Goal: Task Accomplishment & Management: Complete application form

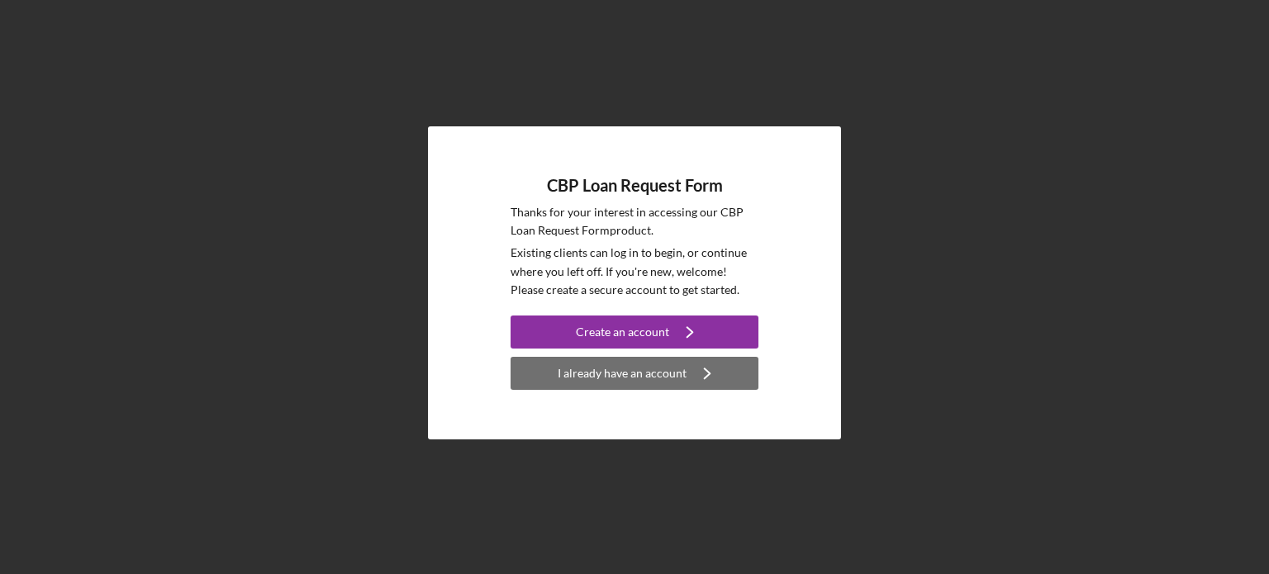
click at [634, 372] on div "I already have an account" at bounding box center [622, 373] width 129 height 33
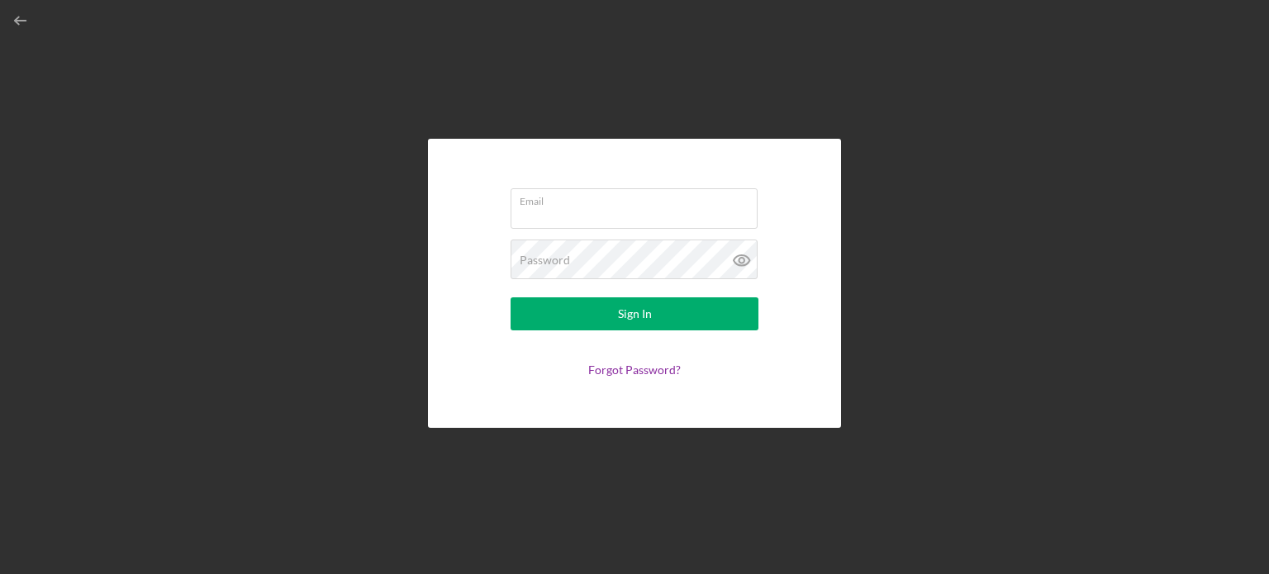
type input "[EMAIL_ADDRESS][DOMAIN_NAME]"
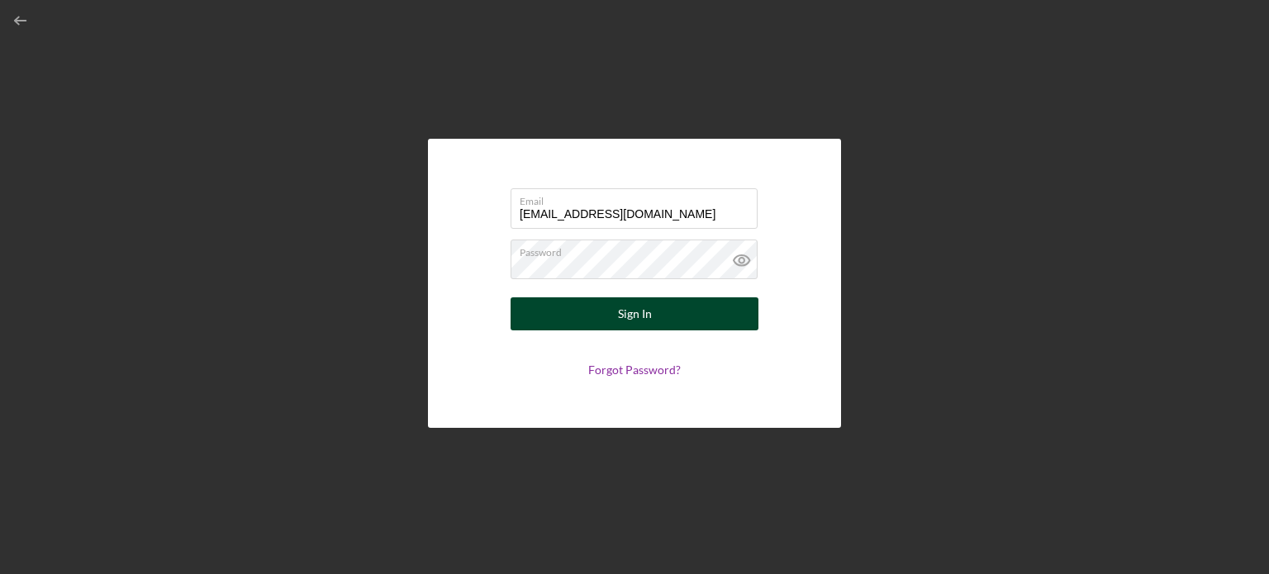
click at [621, 323] on div "Sign In" at bounding box center [635, 313] width 34 height 33
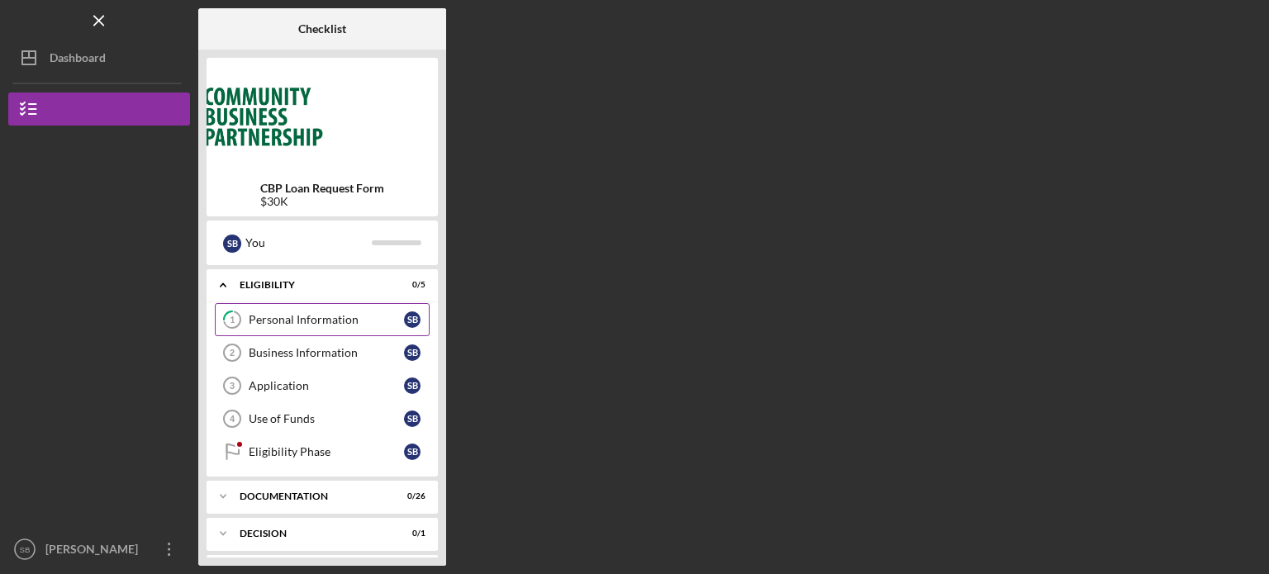
click at [311, 322] on div "Personal Information" at bounding box center [326, 319] width 155 height 13
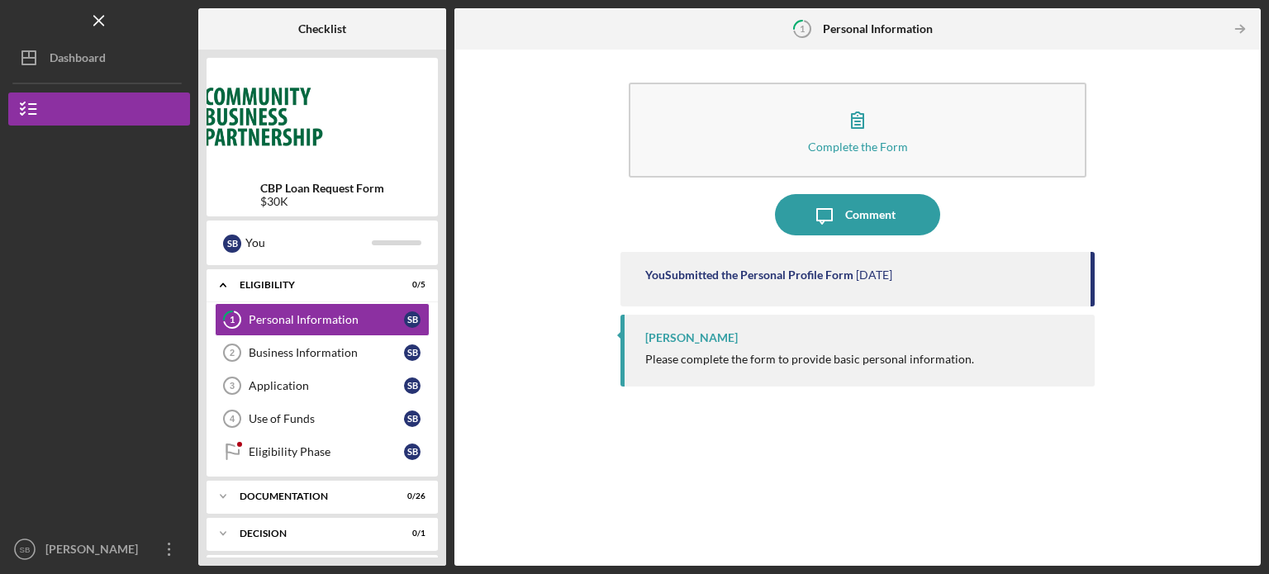
click at [654, 339] on div "[PERSON_NAME]" at bounding box center [691, 337] width 93 height 13
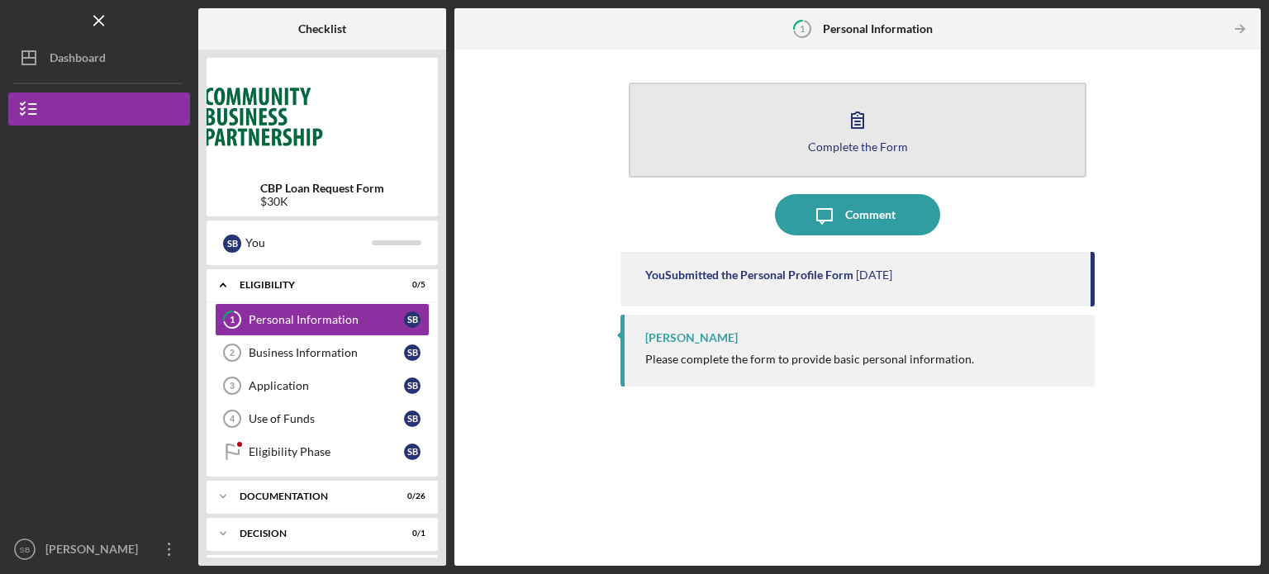
click at [868, 147] on div "Complete the Form" at bounding box center [858, 146] width 100 height 12
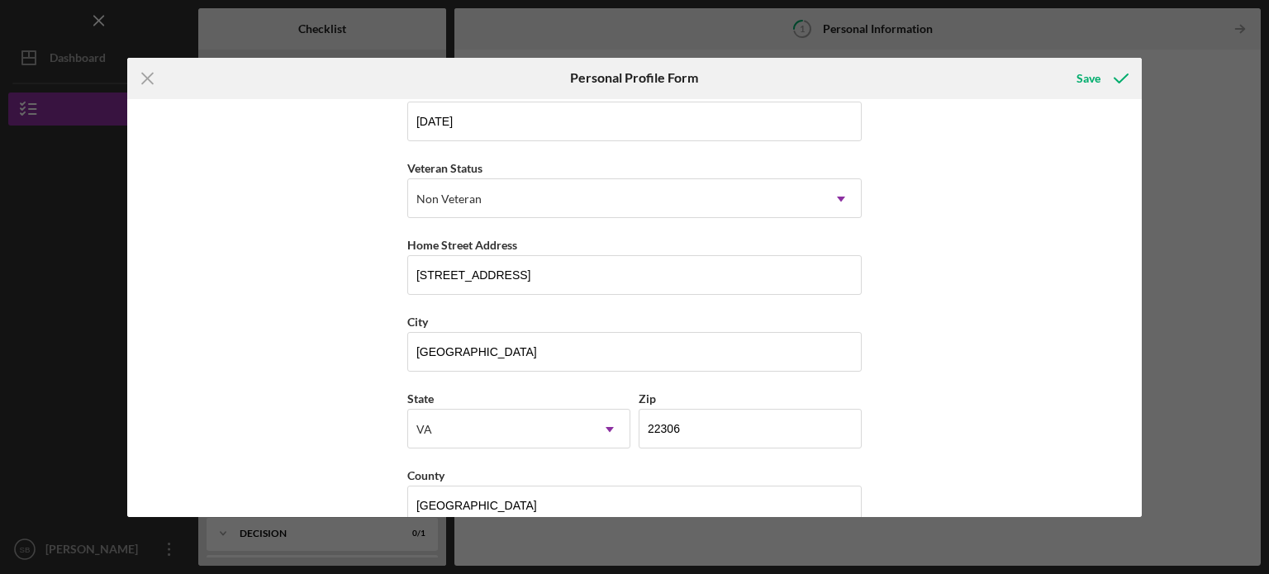
scroll to position [211, 0]
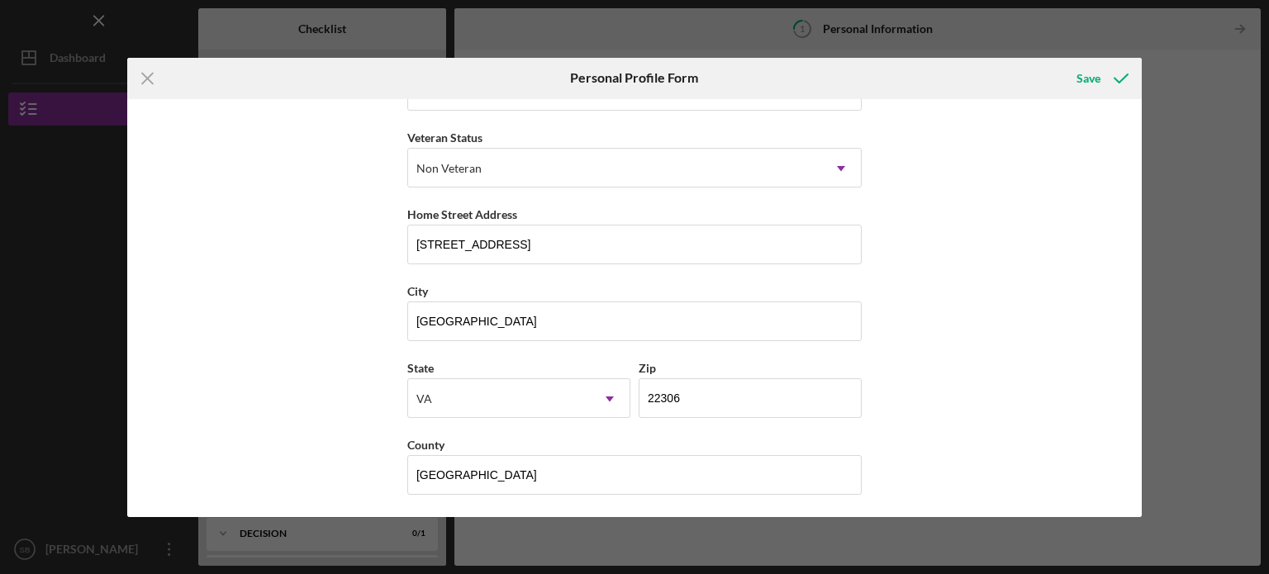
click at [1035, 307] on div "First Name [PERSON_NAME] Middle Name Last Name Brown Job Title owner Date of Bi…" at bounding box center [634, 308] width 1015 height 418
click at [1110, 73] on icon "submit" at bounding box center [1120, 78] width 41 height 41
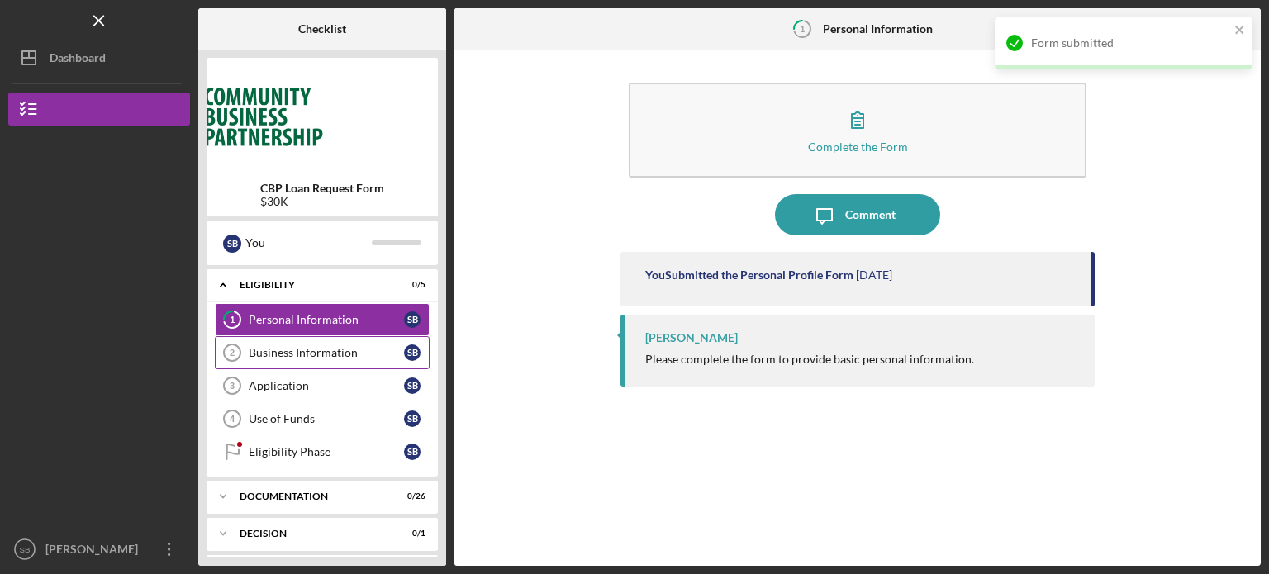
click at [341, 360] on link "Business Information 2 Business Information S B" at bounding box center [322, 352] width 215 height 33
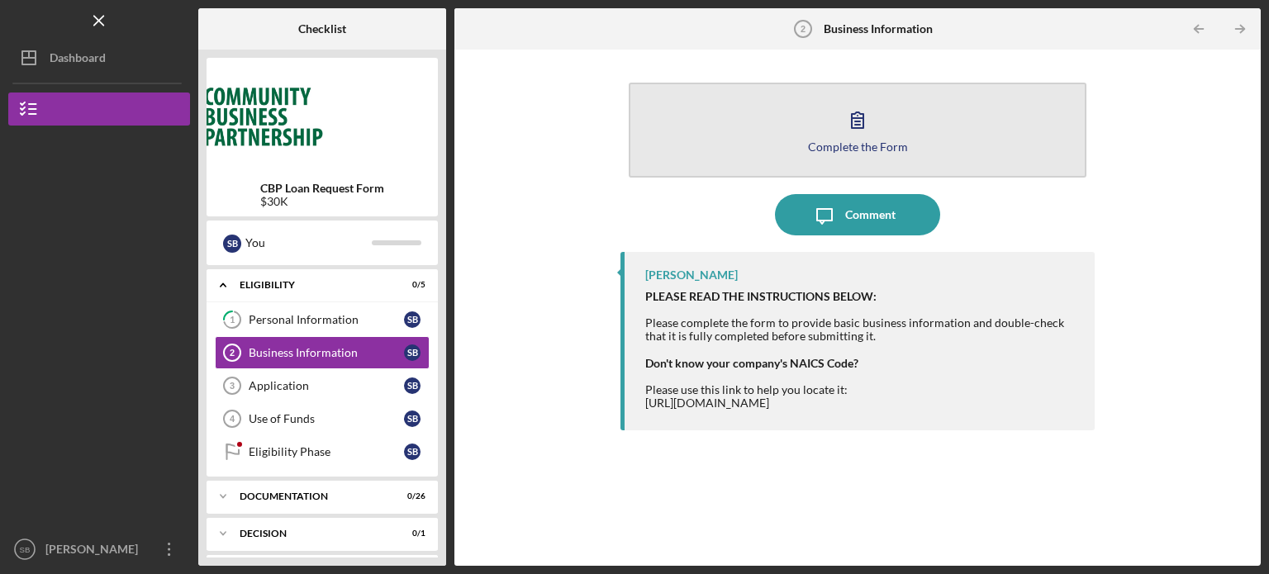
click at [882, 127] on button "Complete the Form Form" at bounding box center [858, 130] width 458 height 95
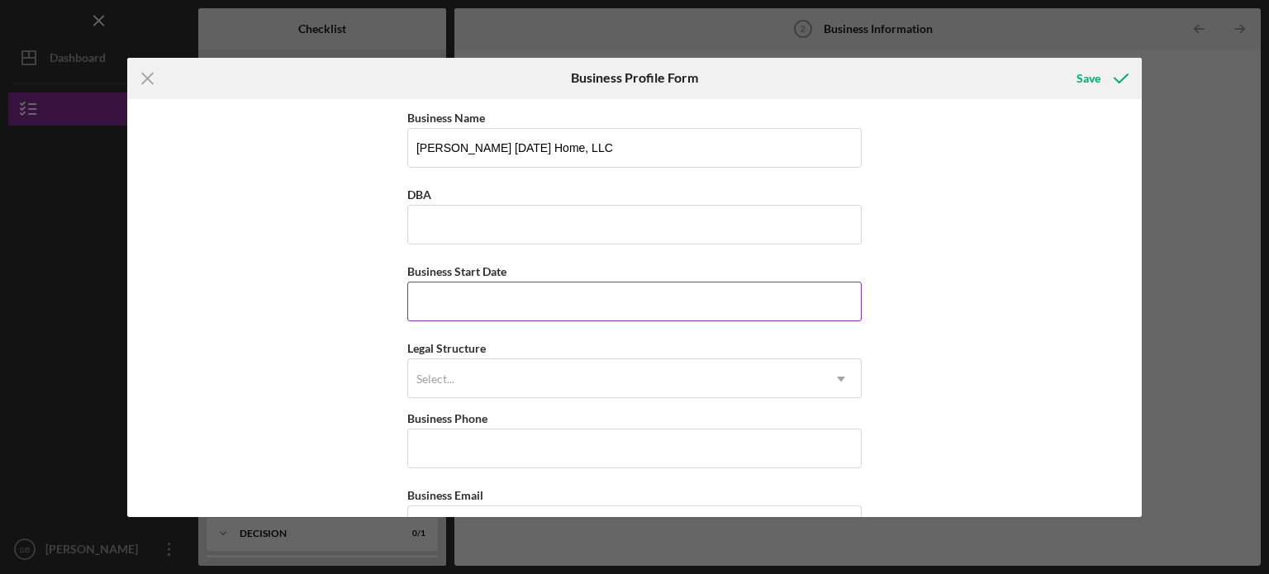
click at [802, 304] on input "Business Start Date" at bounding box center [634, 302] width 454 height 40
type input "[DATE]"
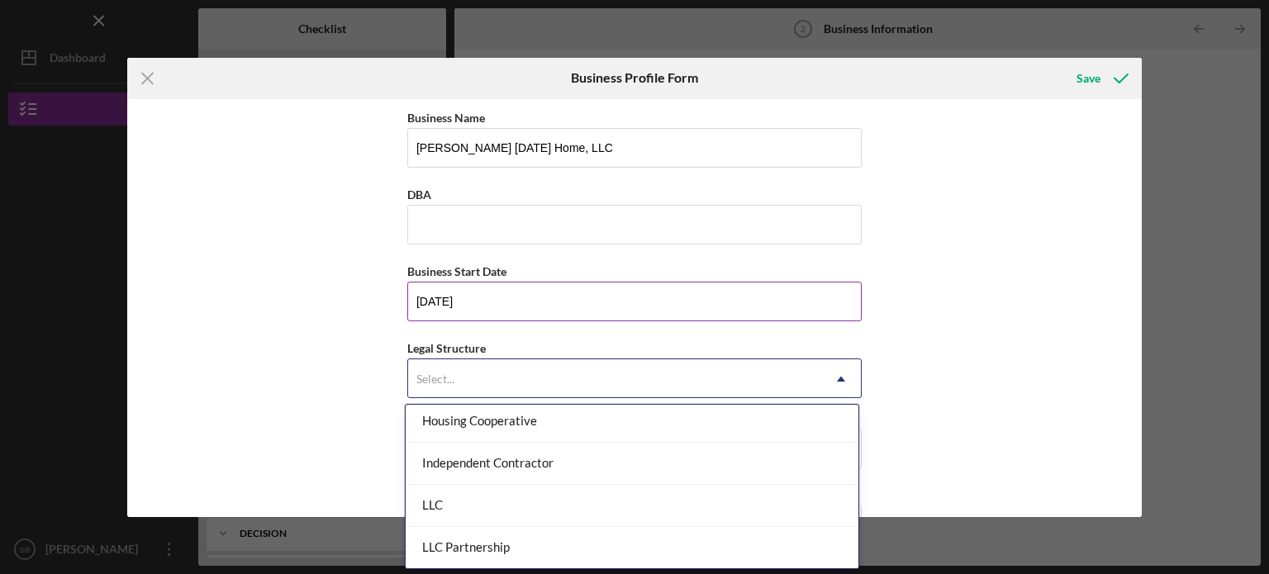
scroll to position [216, 0]
click at [645, 510] on div "LLC" at bounding box center [632, 505] width 453 height 42
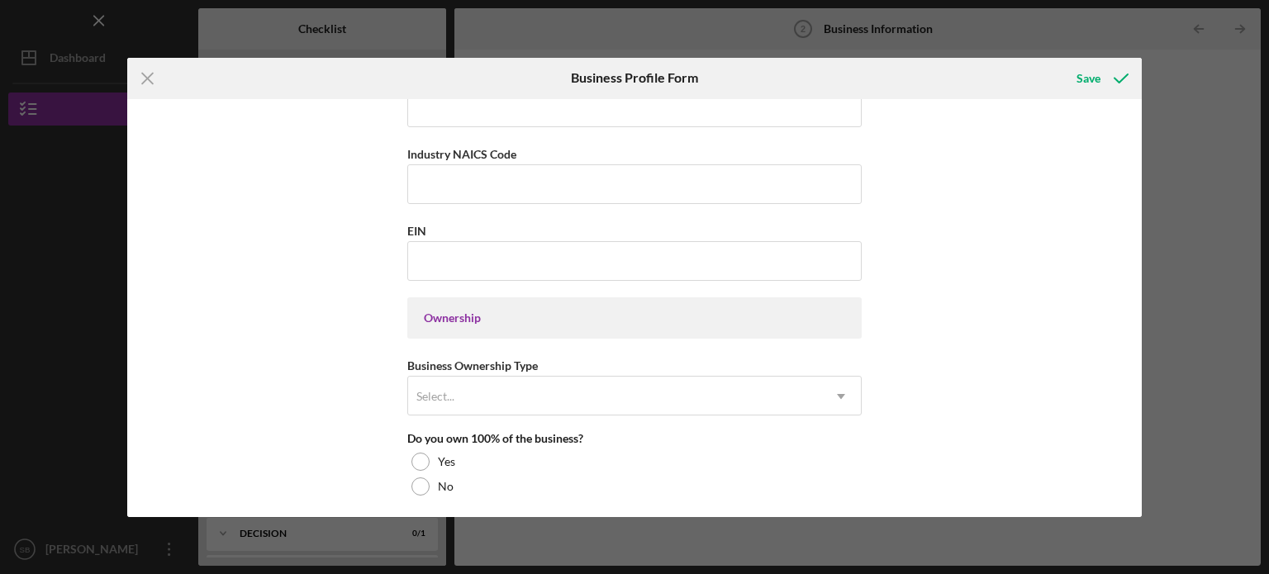
scroll to position [615, 0]
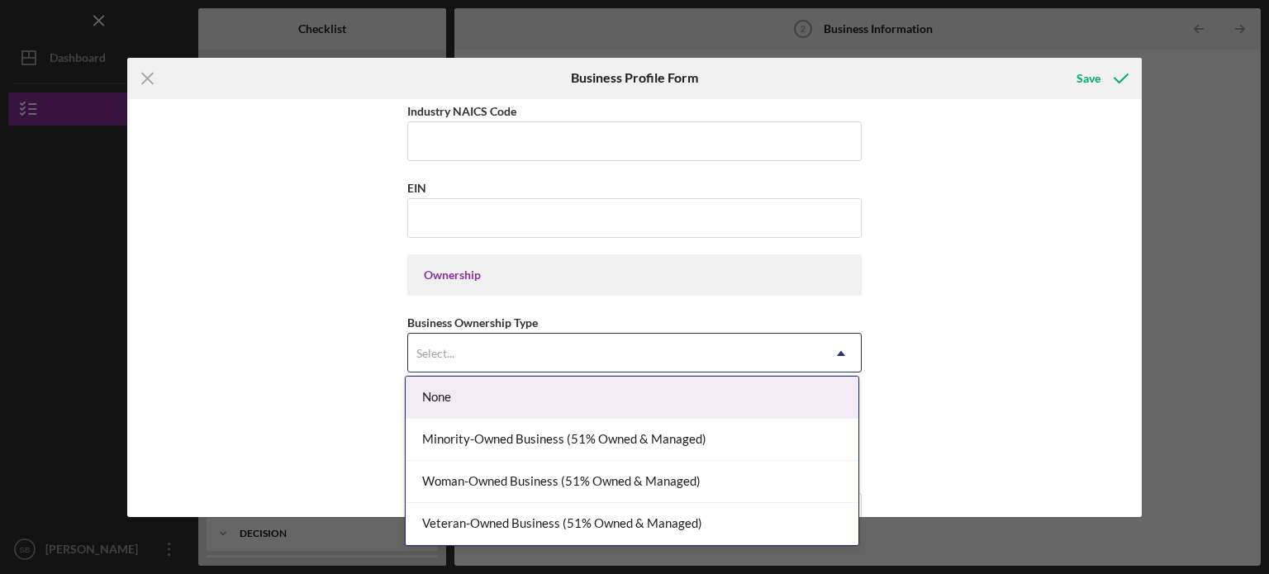
click at [684, 496] on div "Woman-Owned Business (51% Owned & Managed)" at bounding box center [632, 482] width 453 height 42
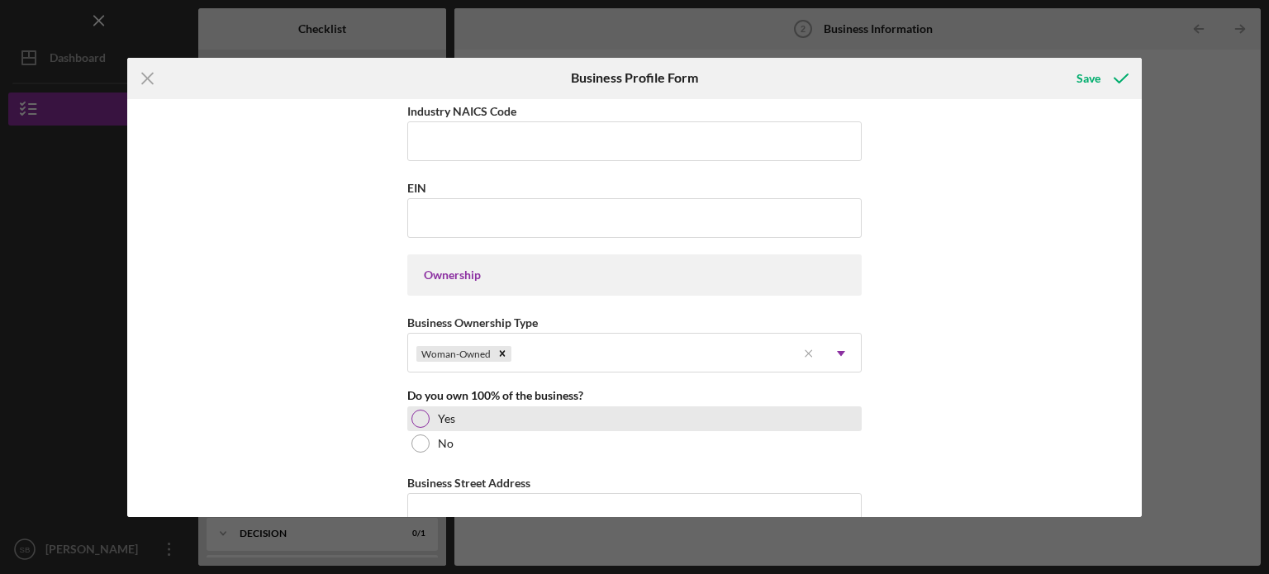
click at [429, 421] on div "Yes" at bounding box center [634, 418] width 454 height 25
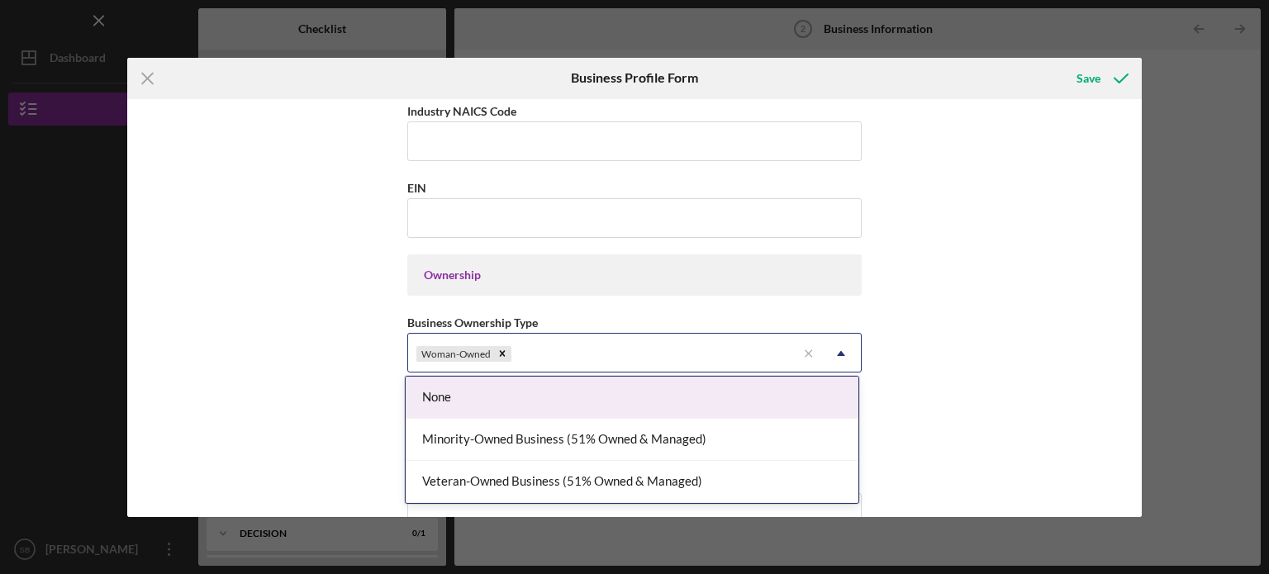
click at [653, 444] on div "Minority-Owned Business (51% Owned & Managed)" at bounding box center [632, 440] width 453 height 42
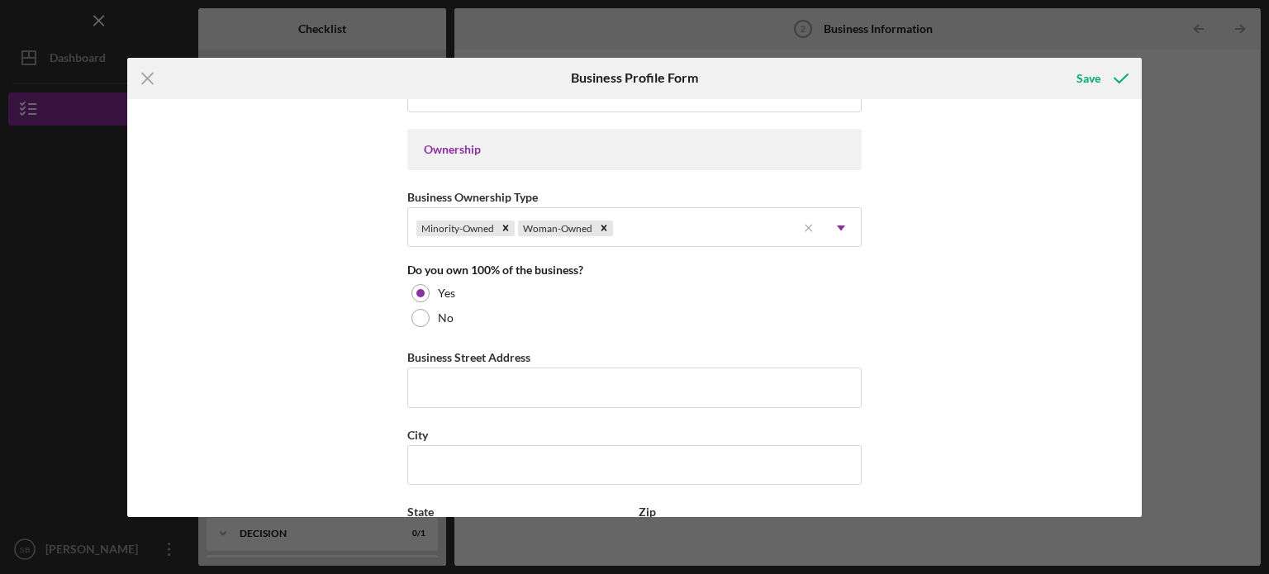
scroll to position [741, 0]
click at [700, 388] on input "Business Street Address" at bounding box center [634, 387] width 454 height 40
type input "[STREET_ADDRESS]"
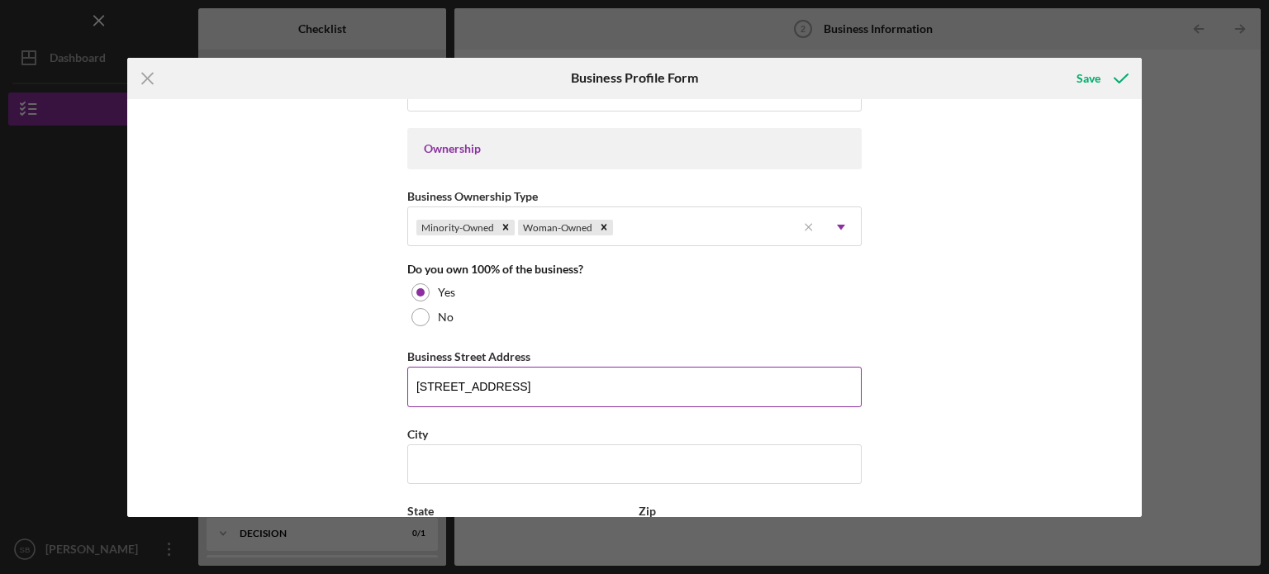
type input "[PHONE_NUMBER]"
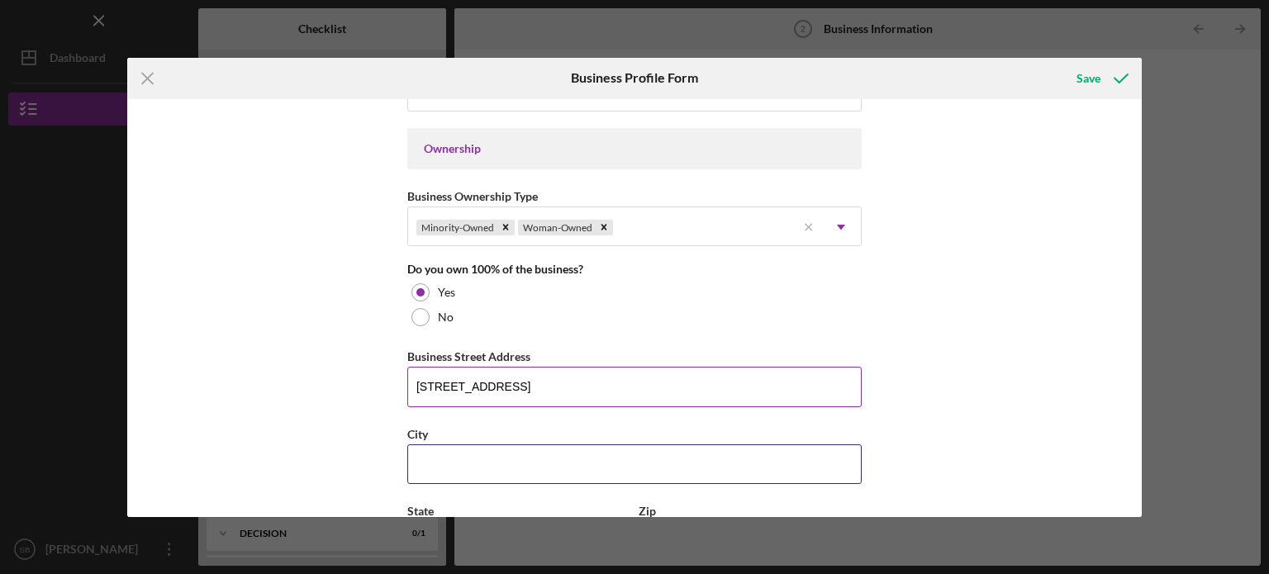
type input "[GEOGRAPHIC_DATA]"
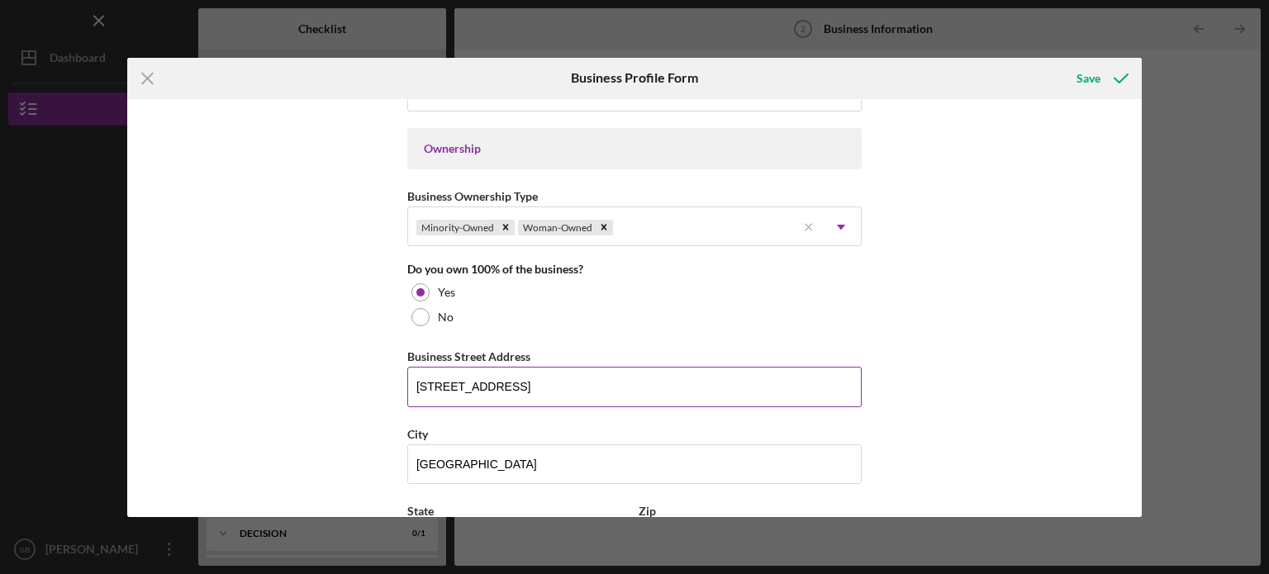
type input "VA"
type input "22306"
type input "VA"
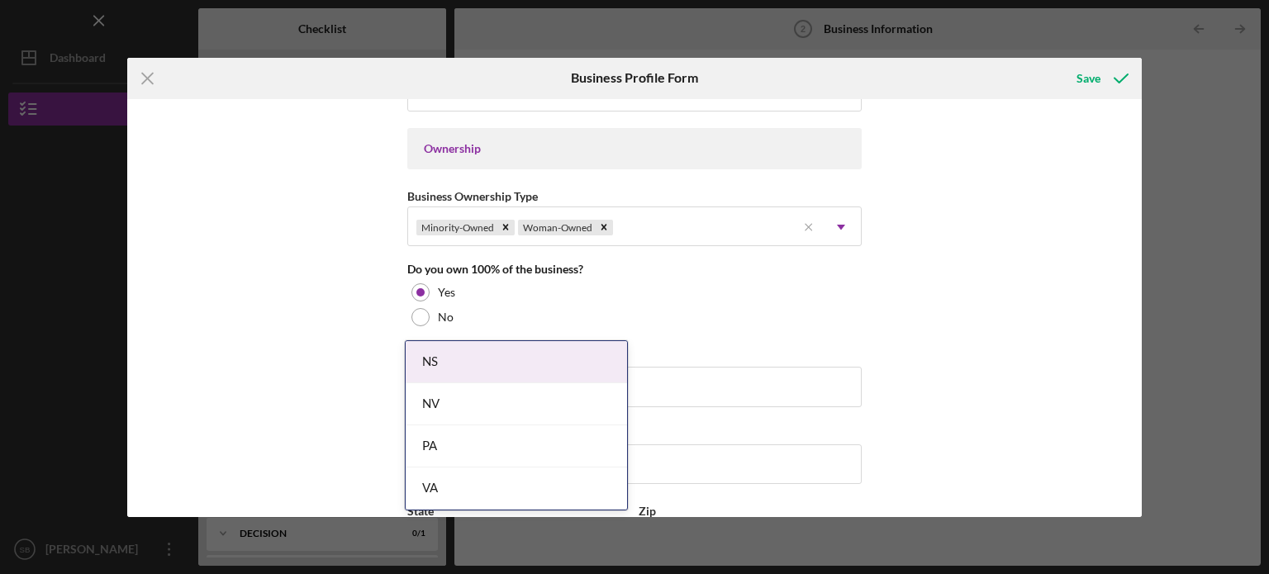
click at [936, 340] on div "Business Name [PERSON_NAME] [DATE] Home, LLC DBA Business Start Date [DATE] Leg…" at bounding box center [634, 308] width 1015 height 418
click at [516, 491] on div "VA" at bounding box center [516, 489] width 221 height 42
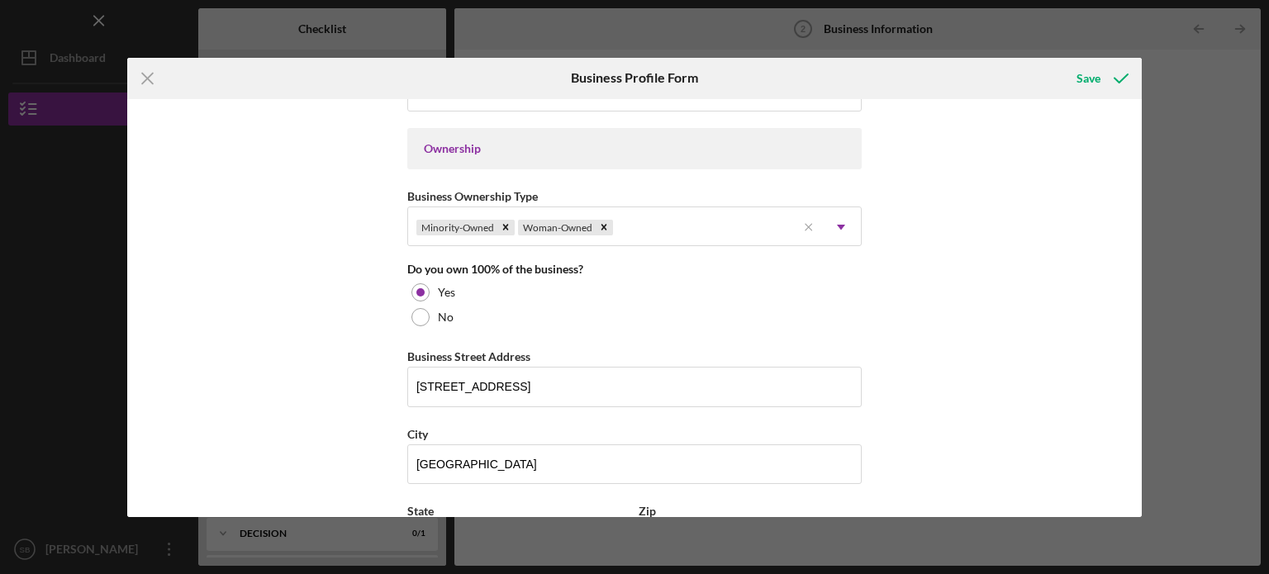
scroll to position [971, 0]
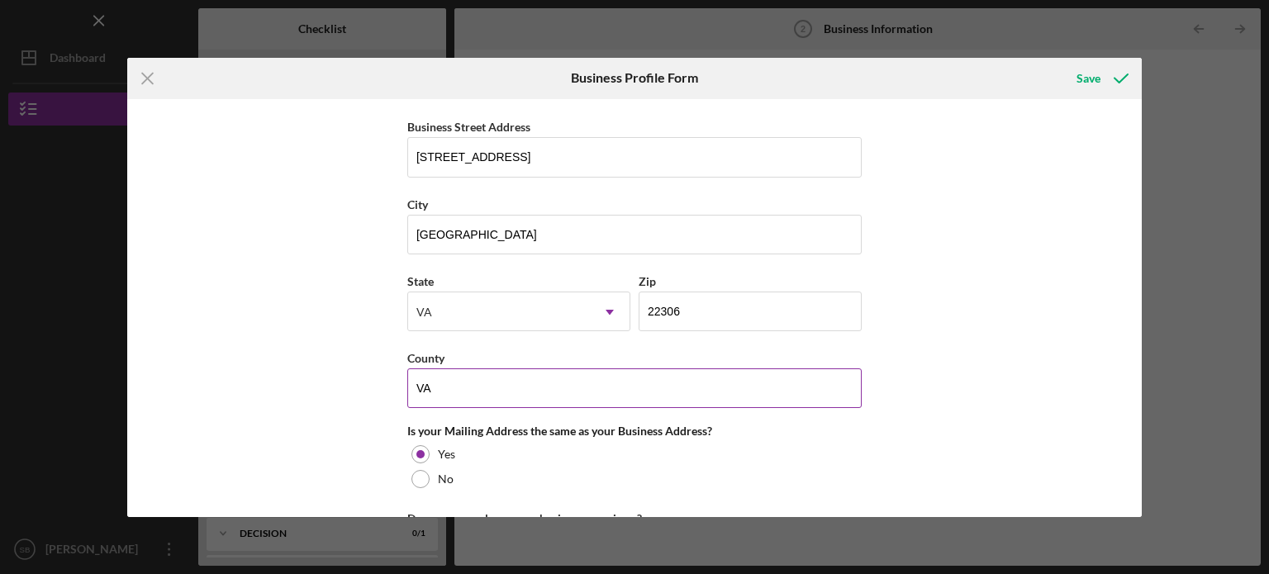
click at [665, 387] on input "VA" at bounding box center [634, 388] width 454 height 40
type input "V"
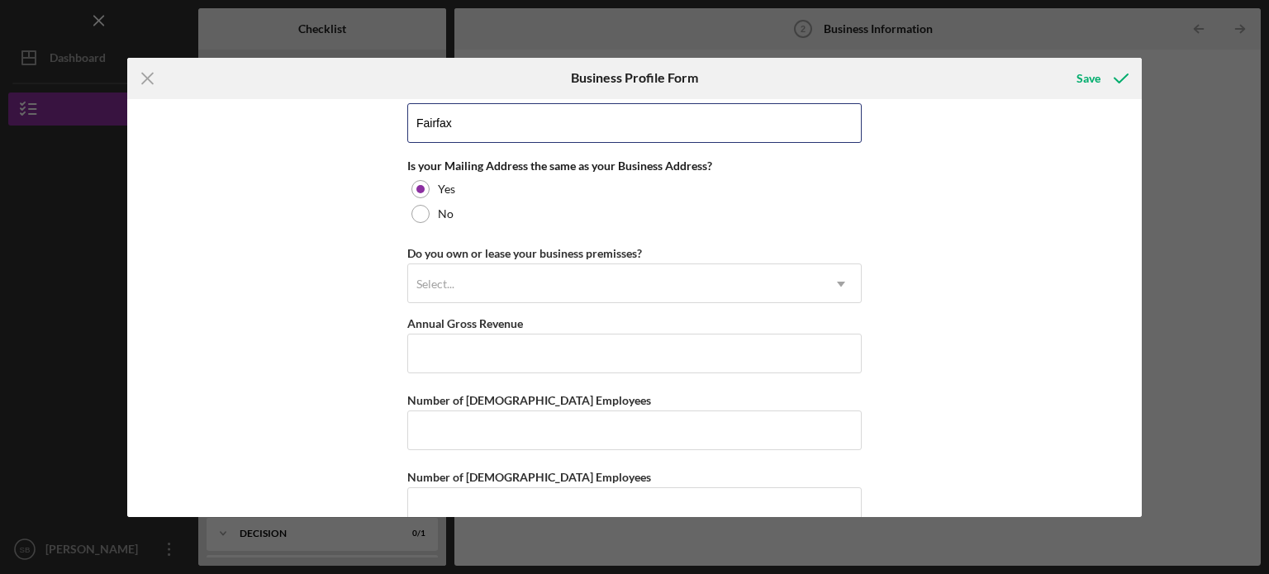
scroll to position [1252, 0]
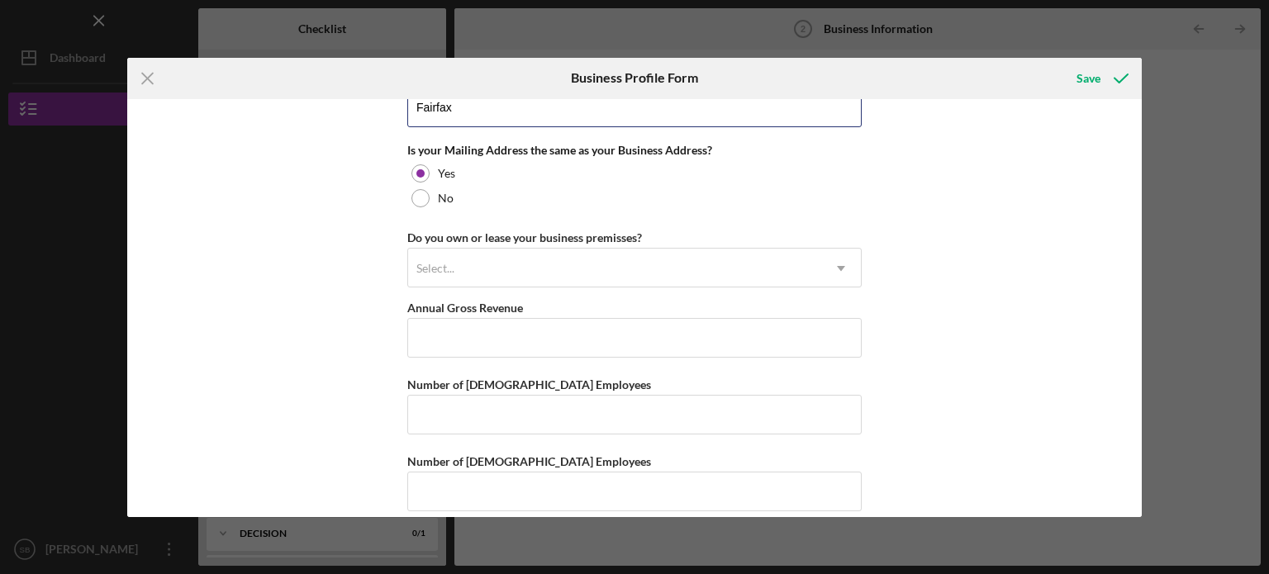
type input "Fairfax"
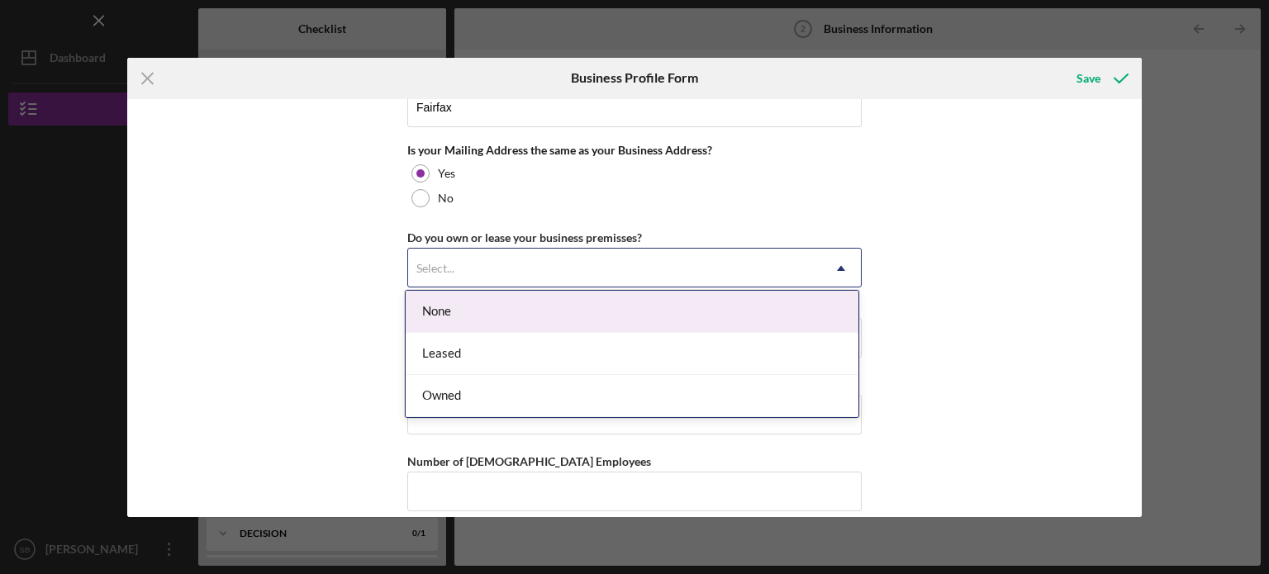
click at [426, 406] on div "Owned" at bounding box center [632, 396] width 453 height 42
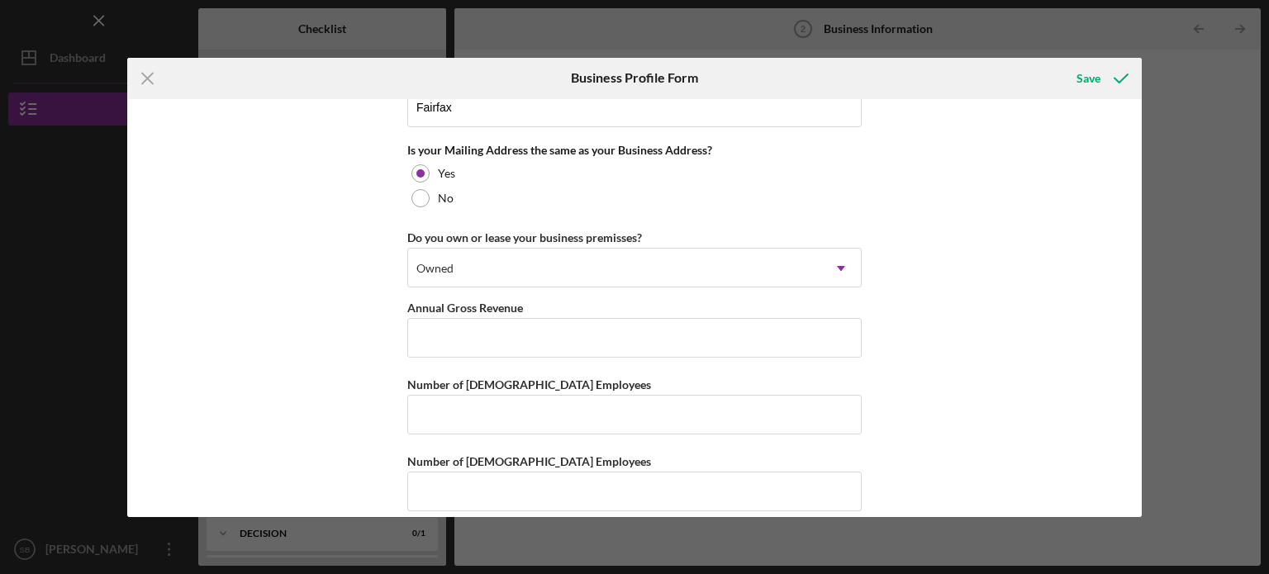
scroll to position [1266, 0]
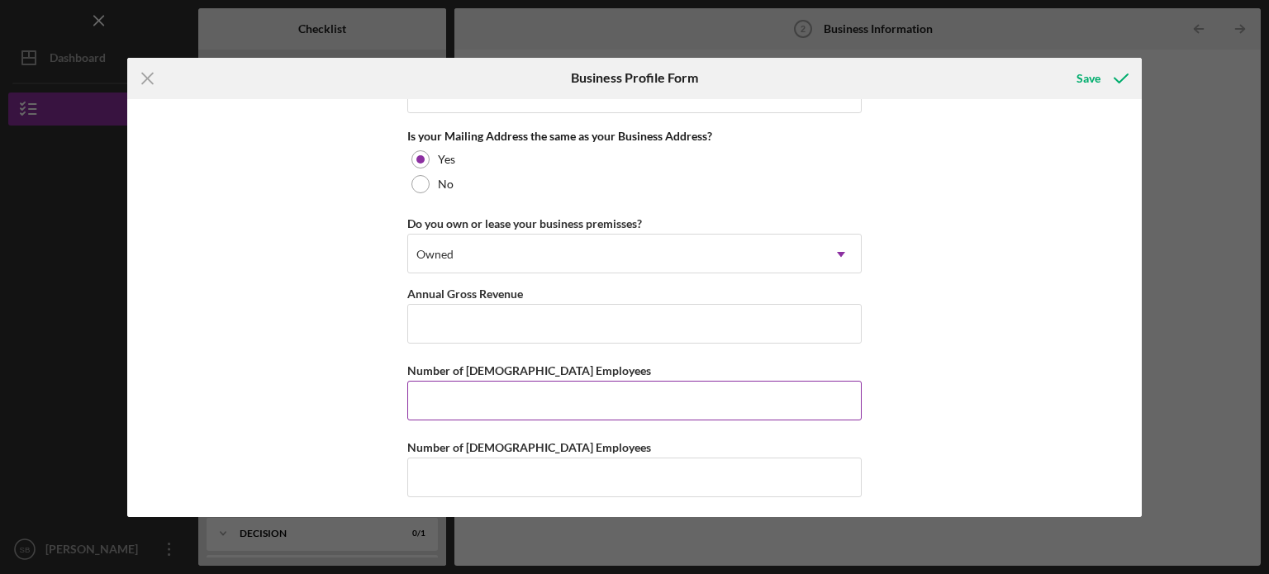
click at [416, 399] on input "Number of [DEMOGRAPHIC_DATA] Employees" at bounding box center [634, 401] width 454 height 40
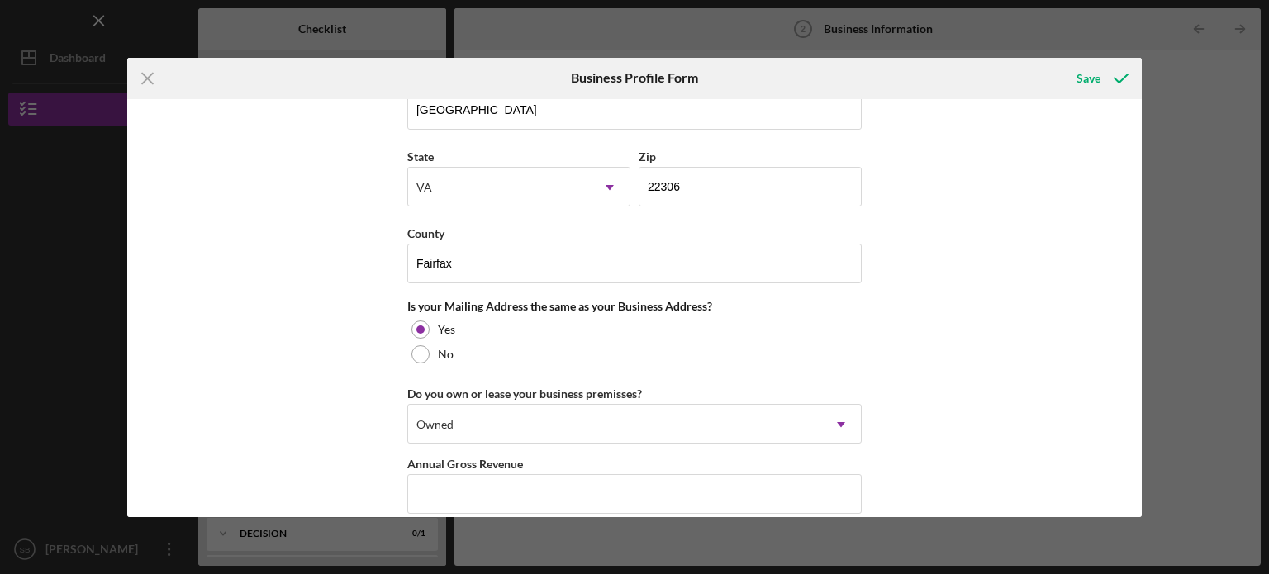
scroll to position [1094, 0]
type input "2"
click at [426, 493] on input "Annual Gross Revenue" at bounding box center [634, 496] width 454 height 40
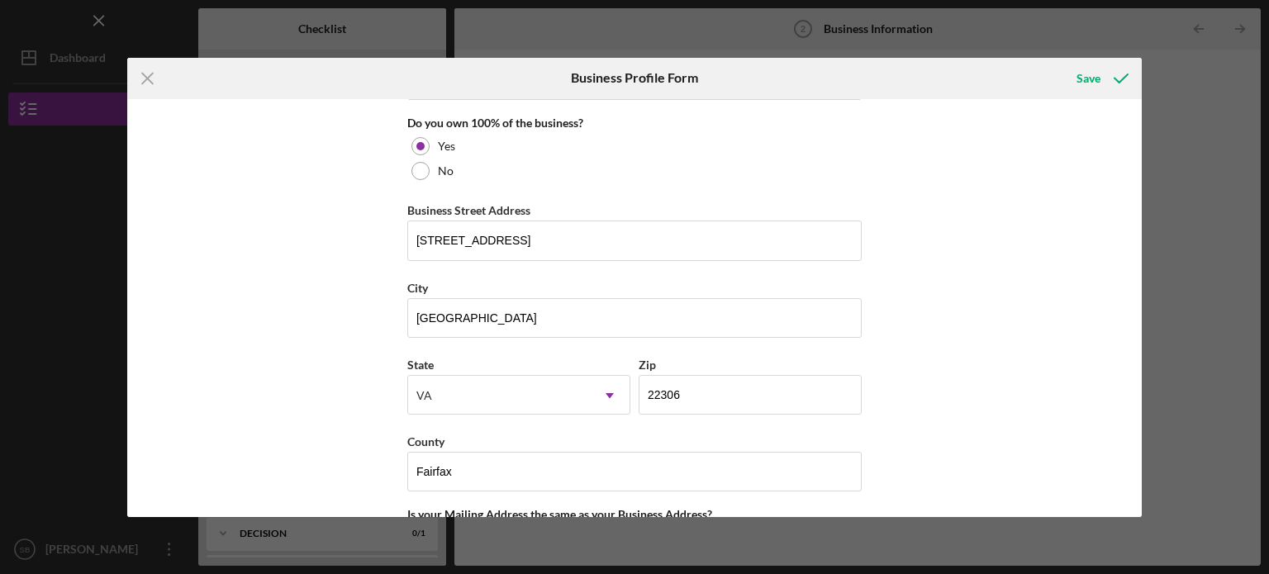
scroll to position [841, 0]
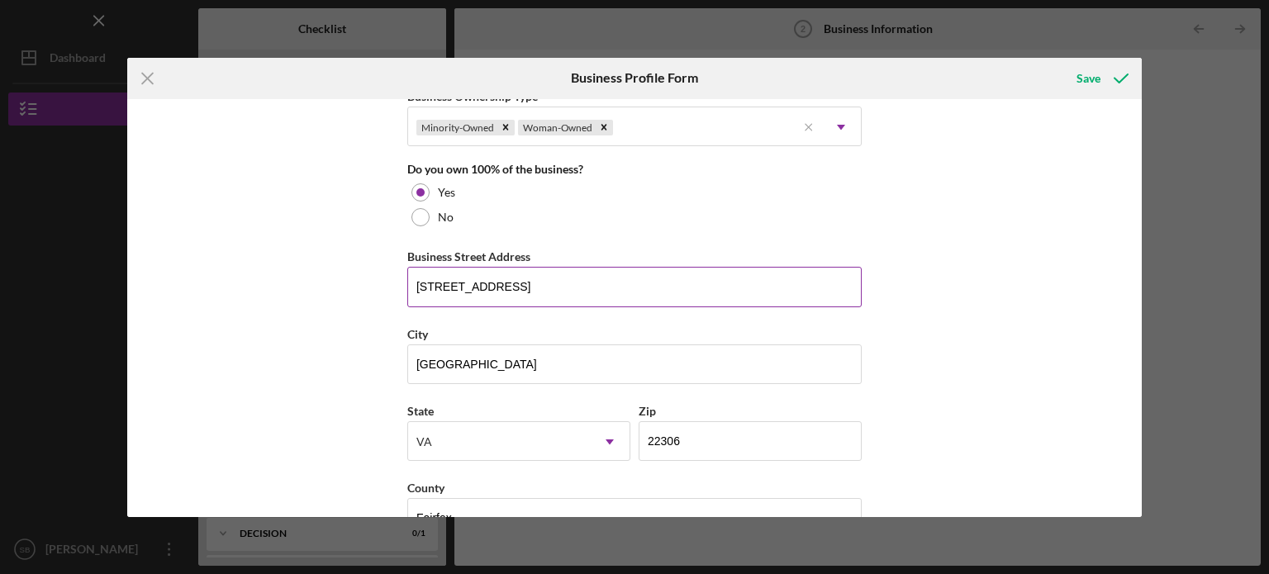
type input "$35,000"
click at [852, 283] on input "[STREET_ADDRESS]" at bounding box center [634, 287] width 454 height 40
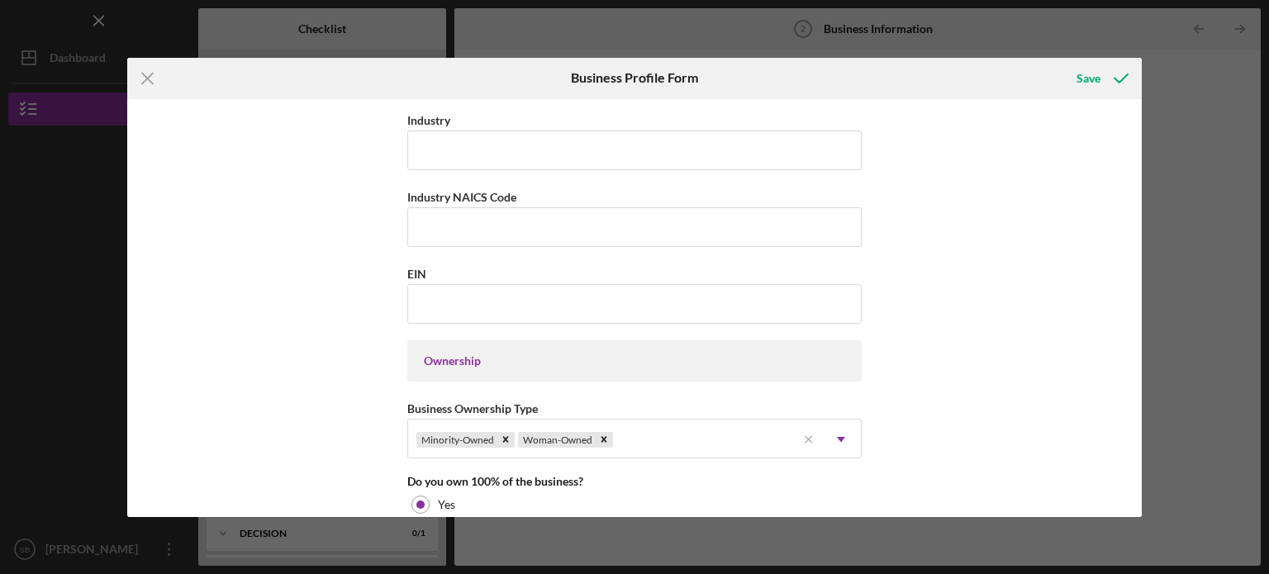
scroll to position [528, 0]
type input "[STREET_ADDRESS]"
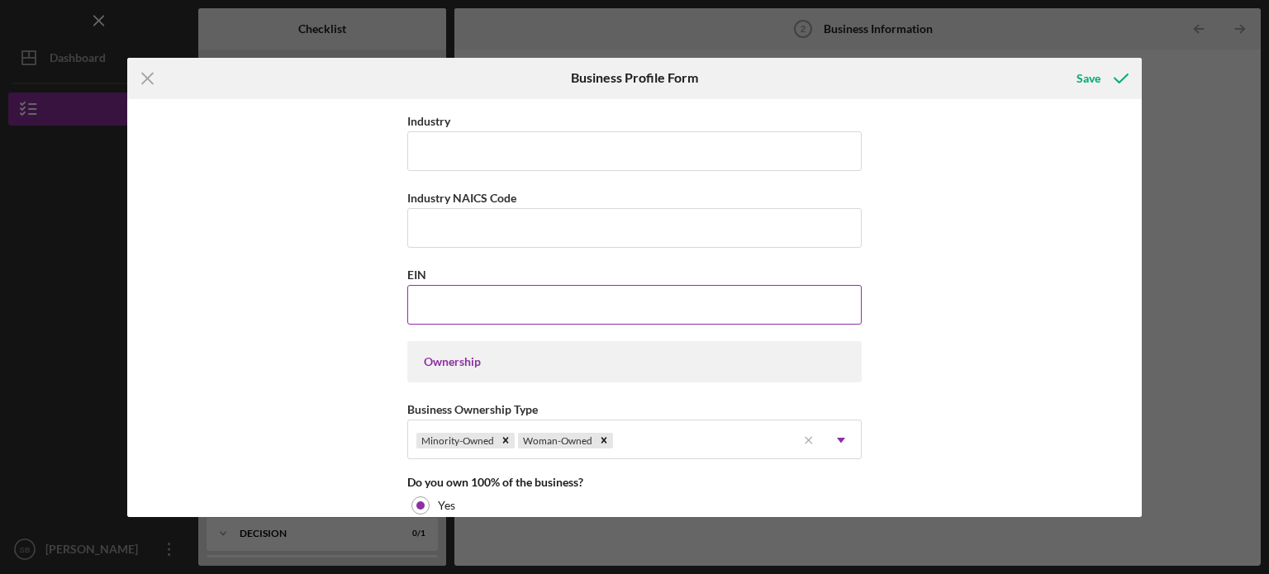
click at [472, 293] on input "EIN" at bounding box center [634, 305] width 454 height 40
paste input "[US_EMPLOYER_IDENTIFICATION_NUMBER]"
type input "[US_EMPLOYER_IDENTIFICATION_NUMBER]"
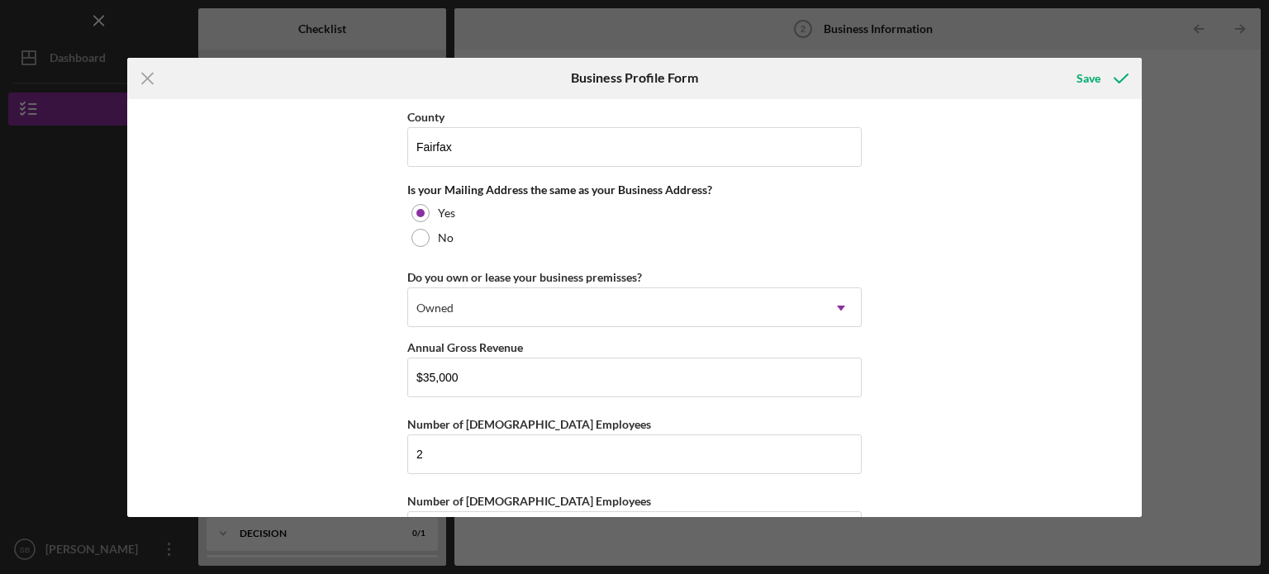
scroll to position [1266, 0]
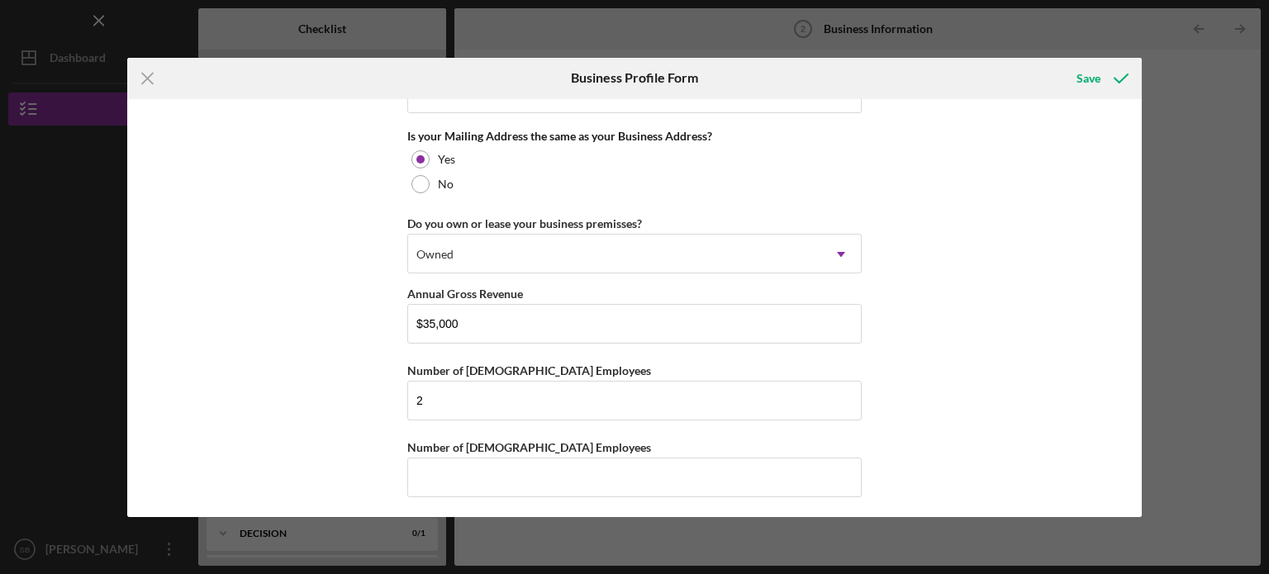
click at [1095, 464] on div "Business Name [PERSON_NAME] [DATE] Home, LLC DBA Business Start Date [DATE] Leg…" at bounding box center [634, 308] width 1015 height 418
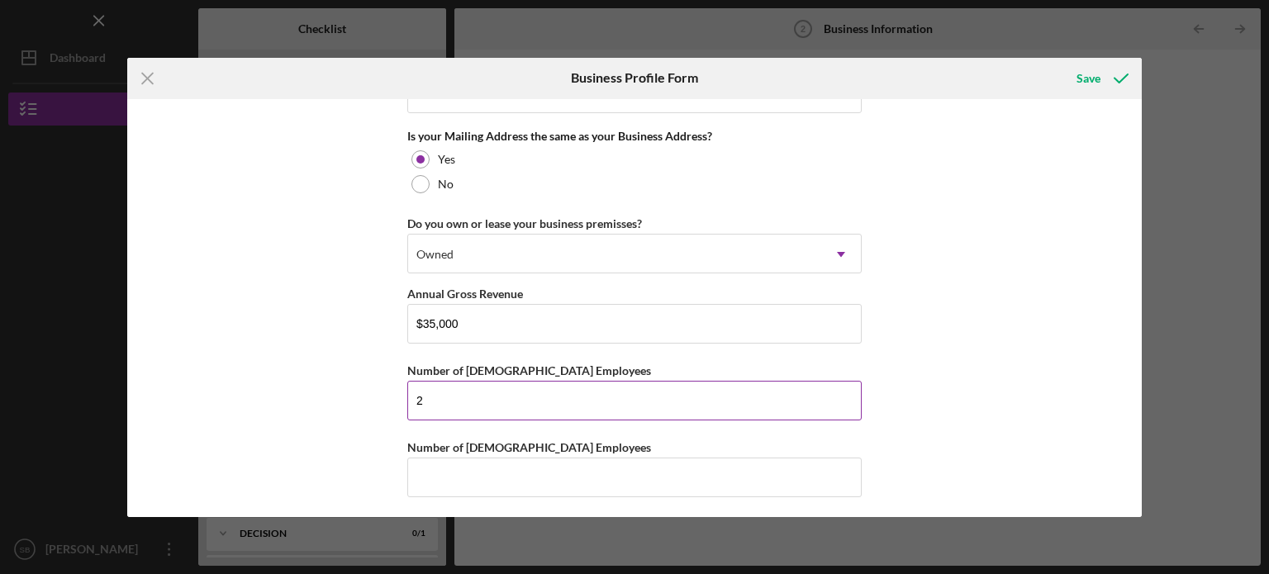
click at [630, 399] on input "2" at bounding box center [634, 401] width 454 height 40
type input "1"
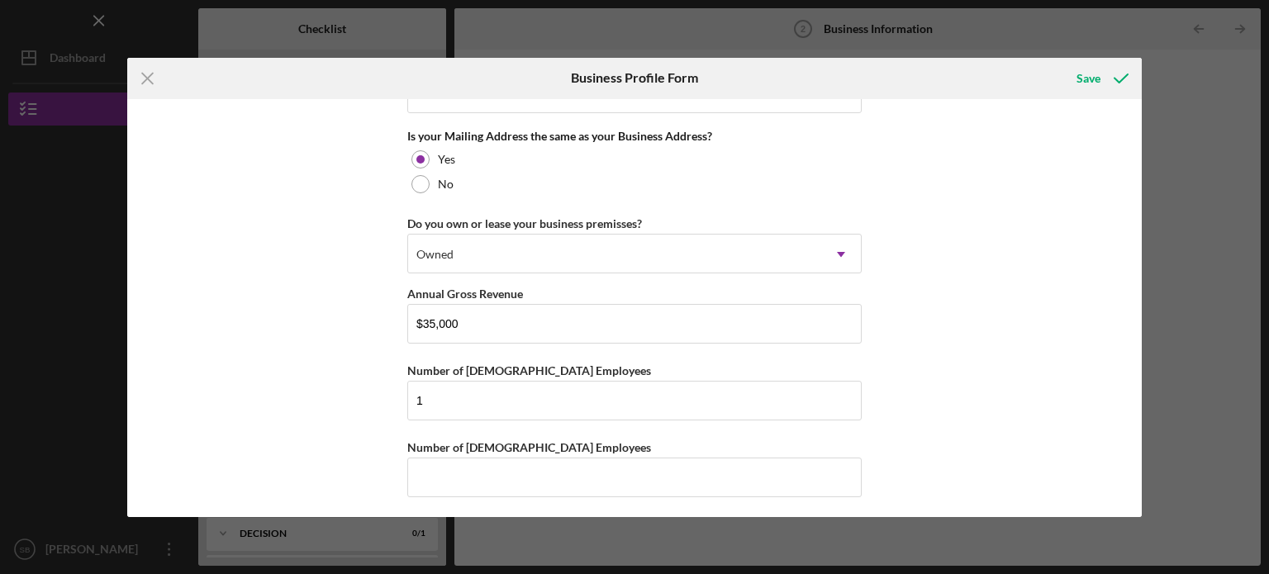
click at [695, 515] on div "Business Name [PERSON_NAME] [DATE] Home, LLC DBA Business Start Date [DATE] Leg…" at bounding box center [634, 308] width 1015 height 418
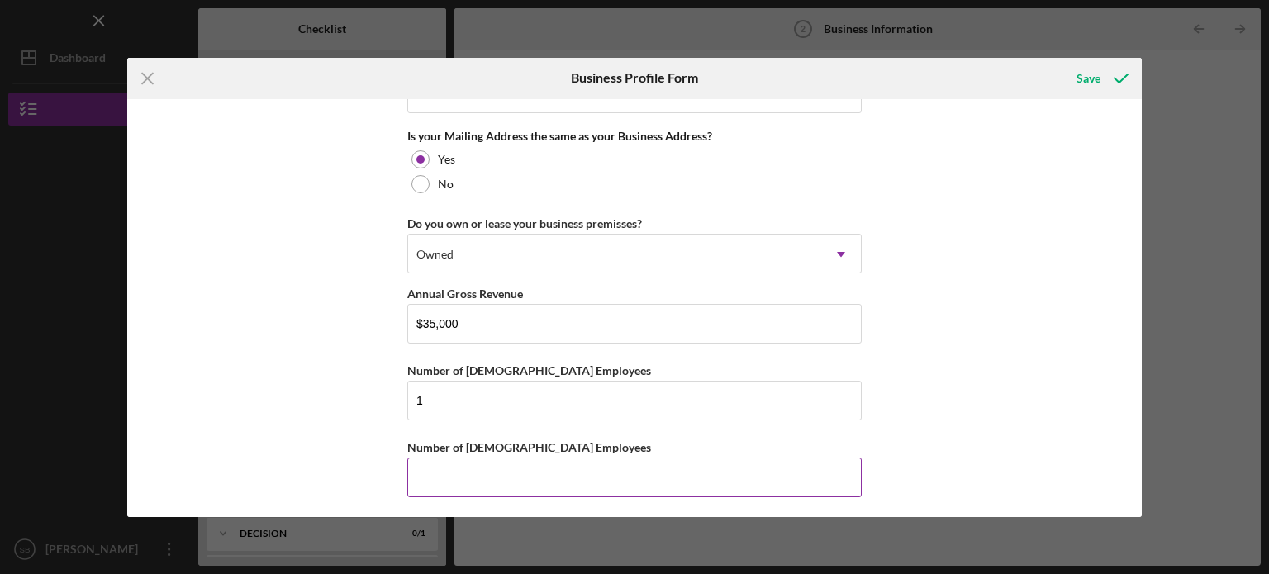
click at [800, 478] on input "Number of [DEMOGRAPHIC_DATA] Employees" at bounding box center [634, 478] width 454 height 40
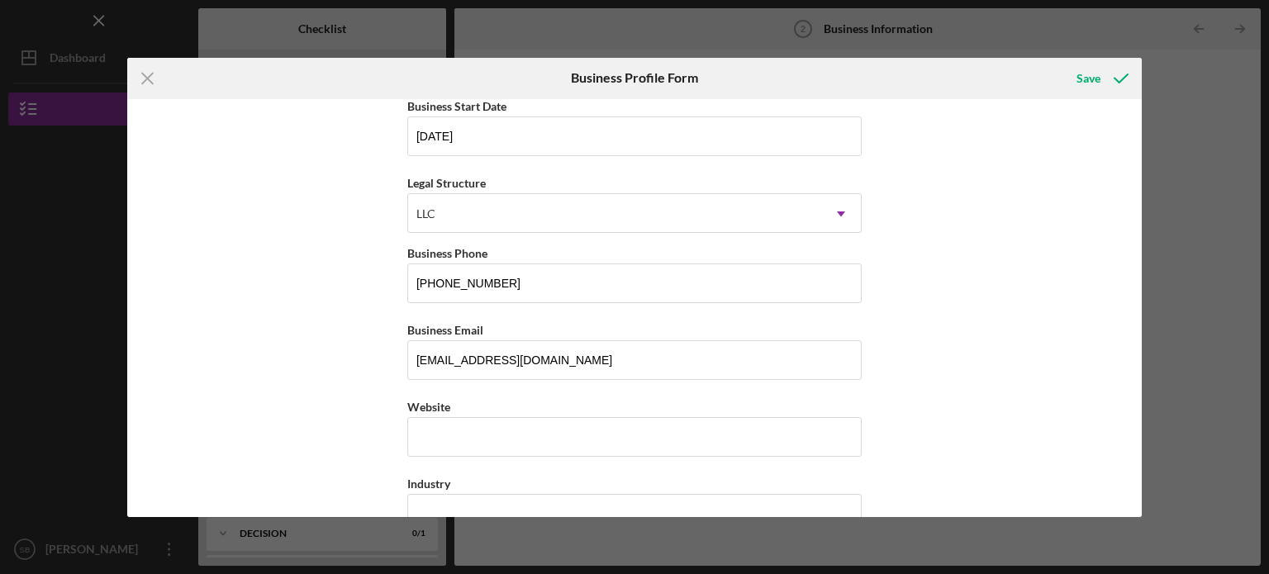
scroll to position [164, 0]
click at [848, 282] on input "[PHONE_NUMBER]" at bounding box center [634, 285] width 454 height 40
type input "(5##) ###-####"
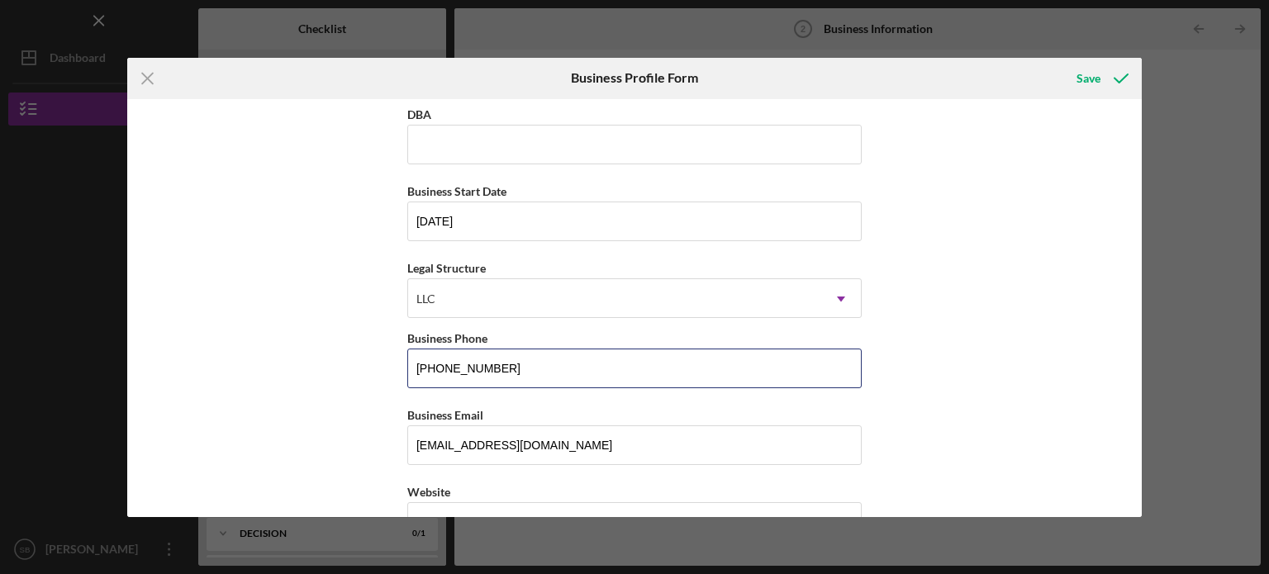
scroll to position [0, 0]
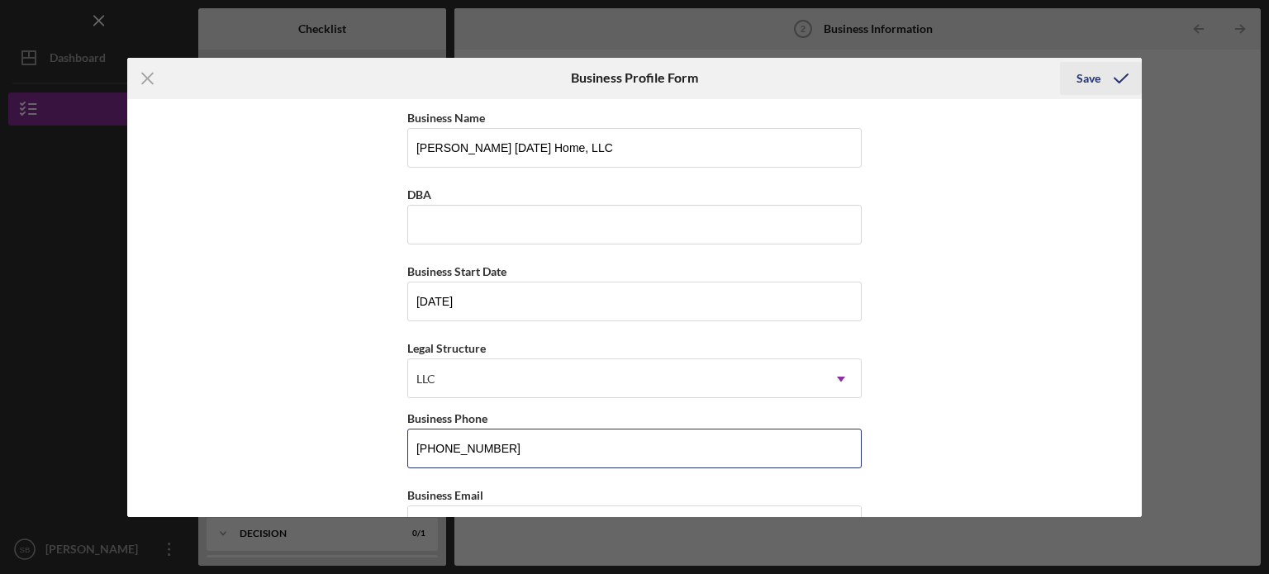
type input "[PHONE_NUMBER]"
click at [1107, 81] on icon "submit" at bounding box center [1120, 78] width 41 height 41
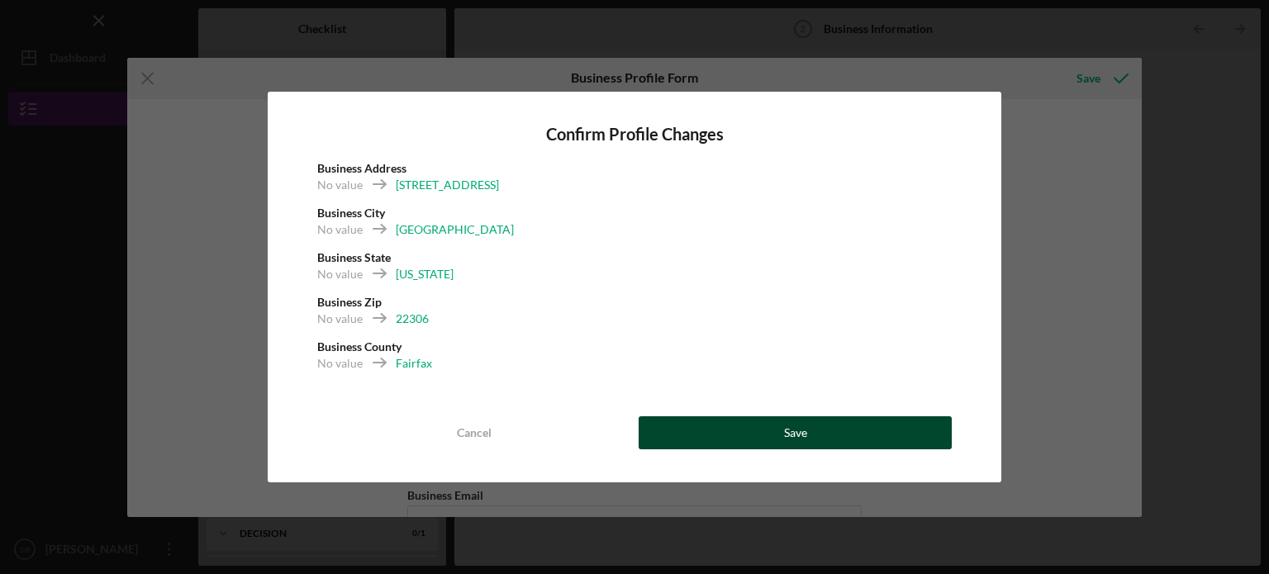
click at [828, 446] on button "Save" at bounding box center [795, 432] width 313 height 33
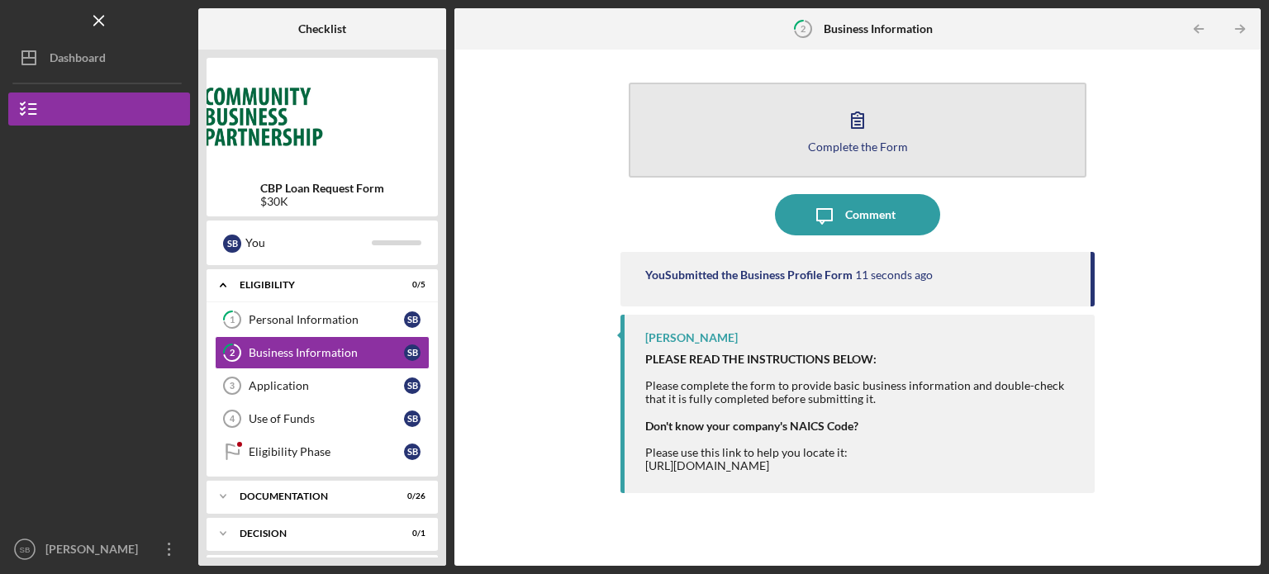
click at [905, 150] on div "Complete the Form" at bounding box center [858, 146] width 100 height 12
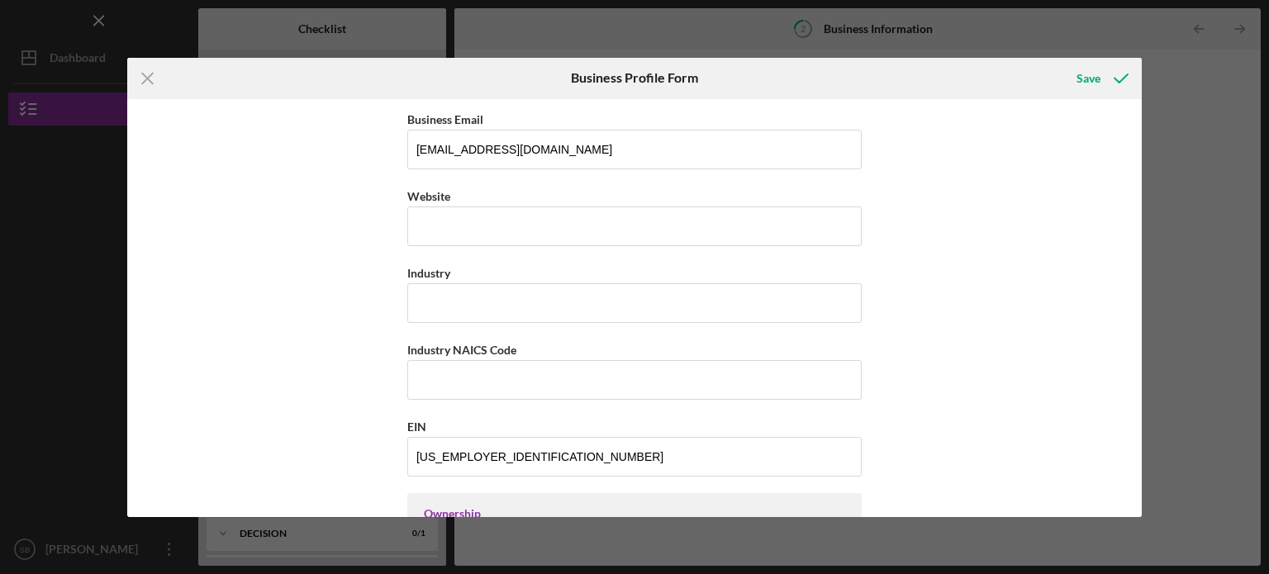
scroll to position [379, 0]
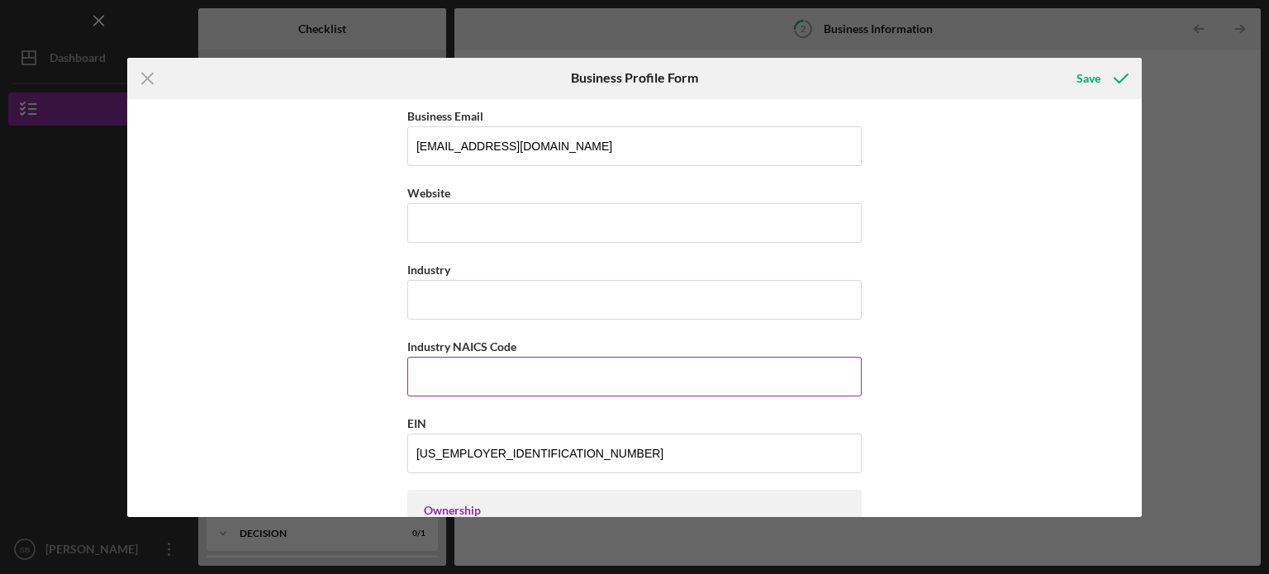
click at [778, 377] on input "Industry NAICS Code" at bounding box center [634, 377] width 454 height 40
paste input "624410"
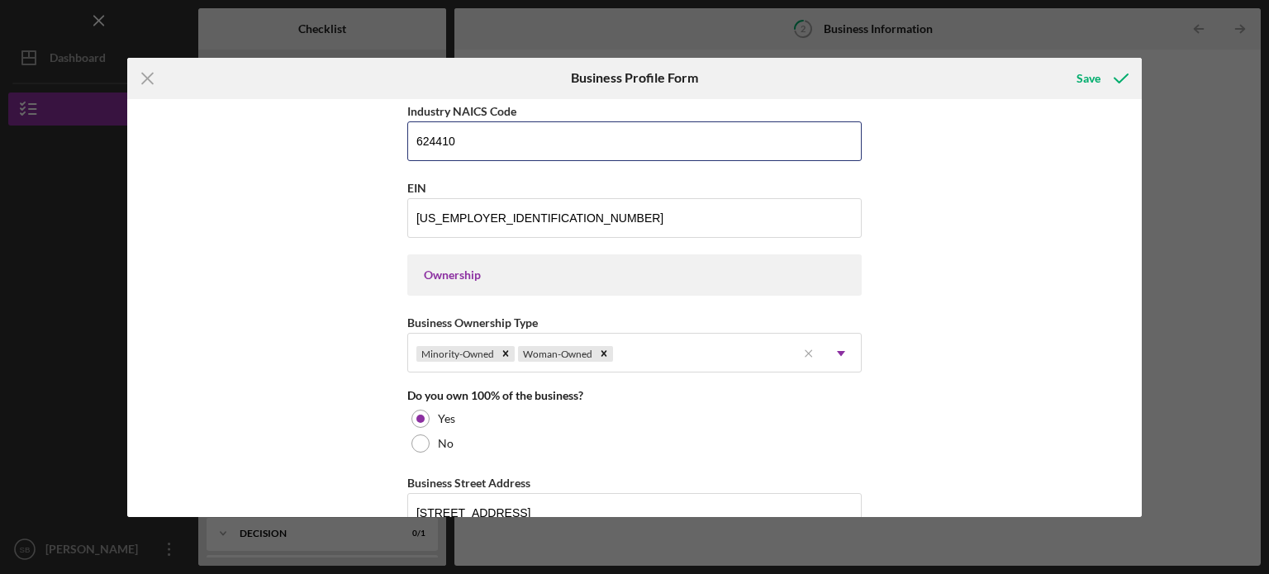
scroll to position [617, 0]
type input "624410"
click at [1119, 76] on icon "submit" at bounding box center [1120, 78] width 41 height 41
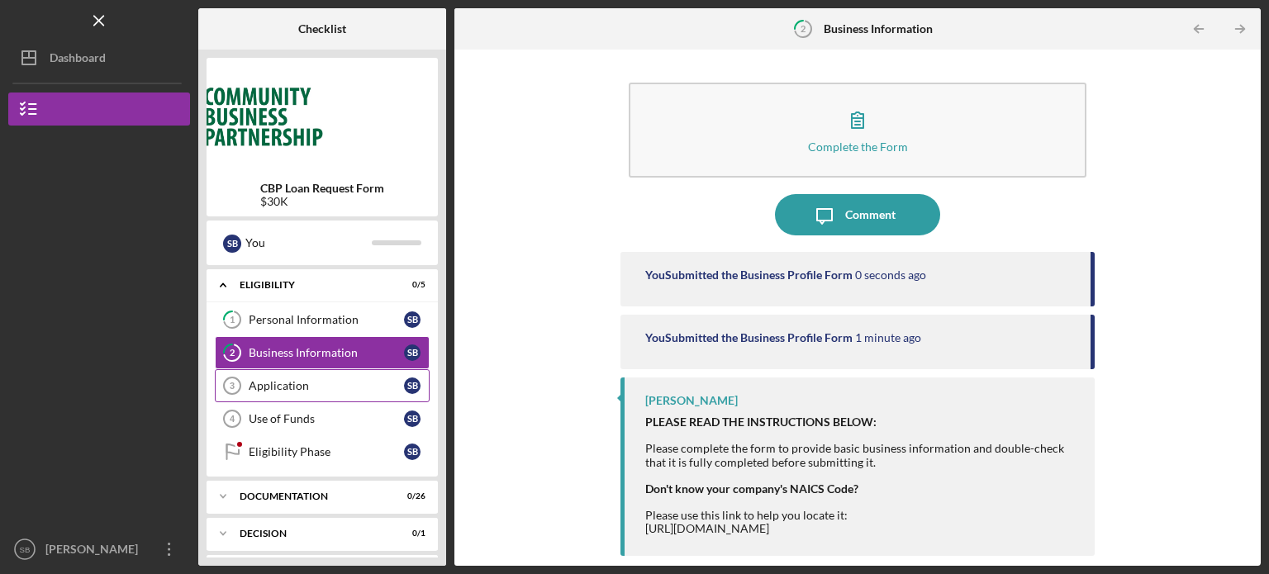
click at [253, 392] on link "Application 3 Application S B" at bounding box center [322, 385] width 215 height 33
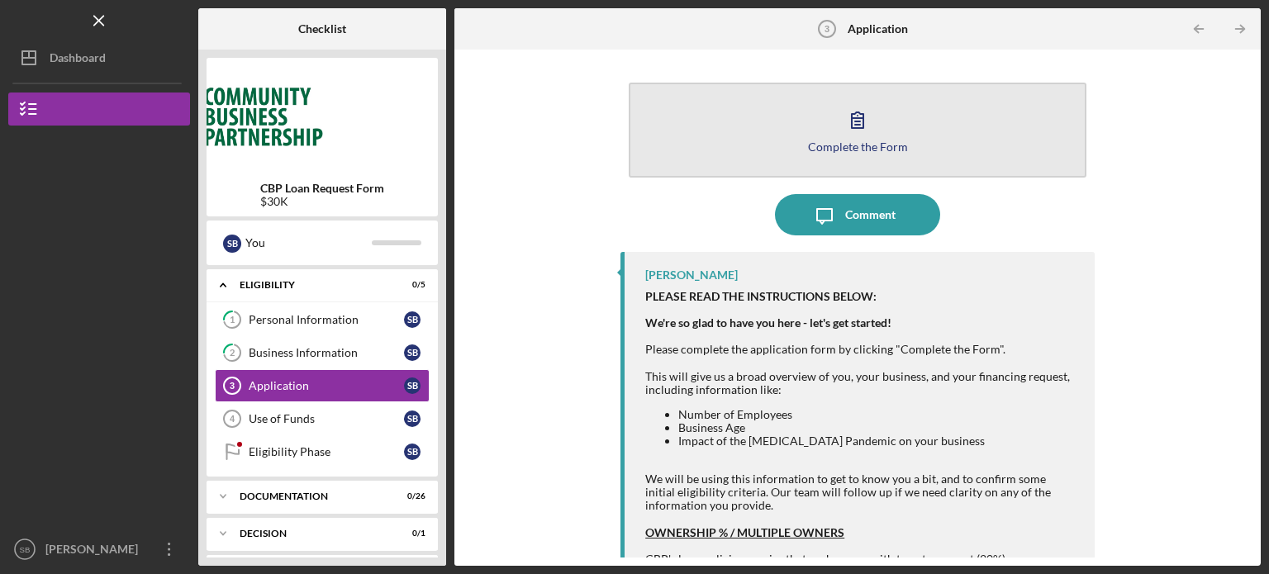
click at [858, 128] on icon "button" at bounding box center [858, 120] width 12 height 16
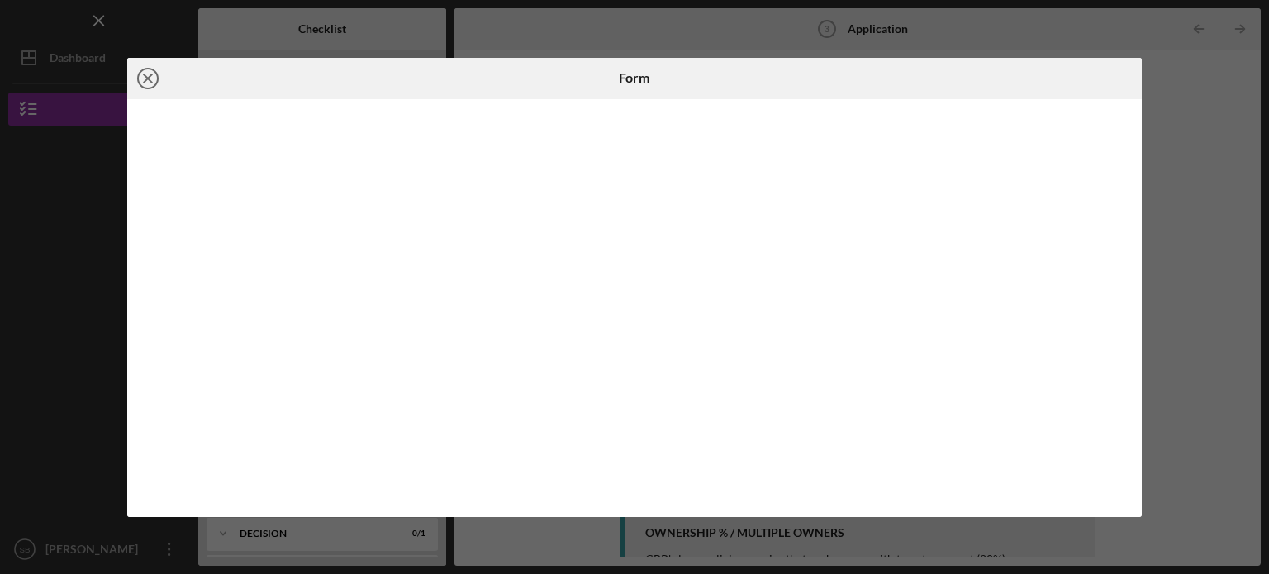
click at [145, 69] on circle at bounding box center [148, 79] width 20 height 20
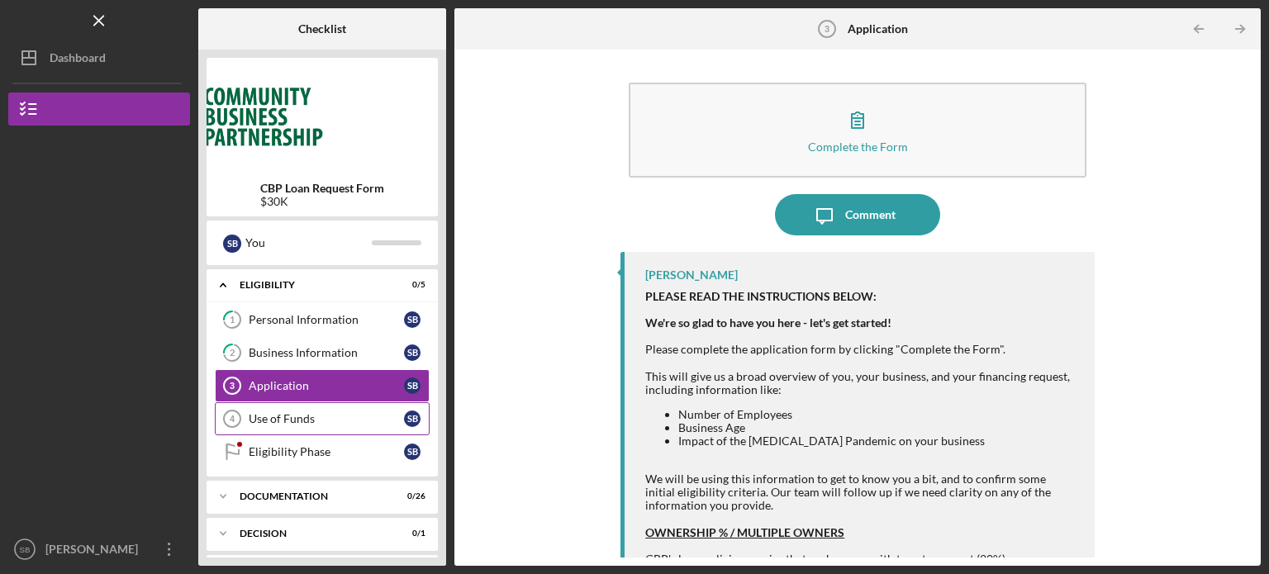
click at [288, 413] on div "Use of Funds" at bounding box center [326, 418] width 155 height 13
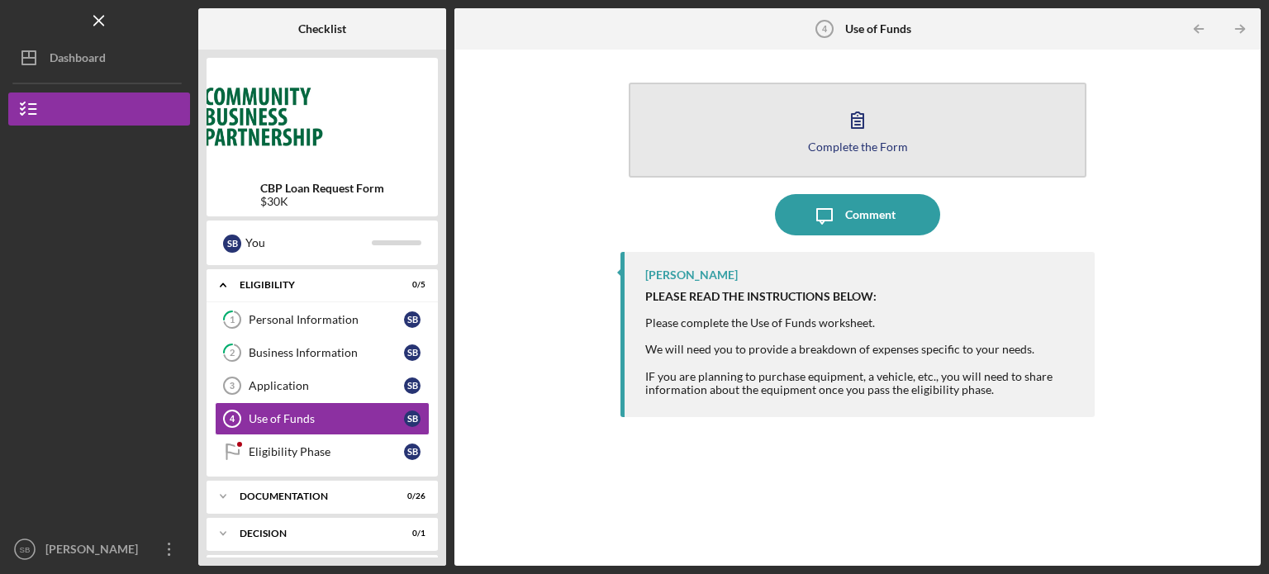
click at [851, 118] on icon "button" at bounding box center [857, 119] width 41 height 41
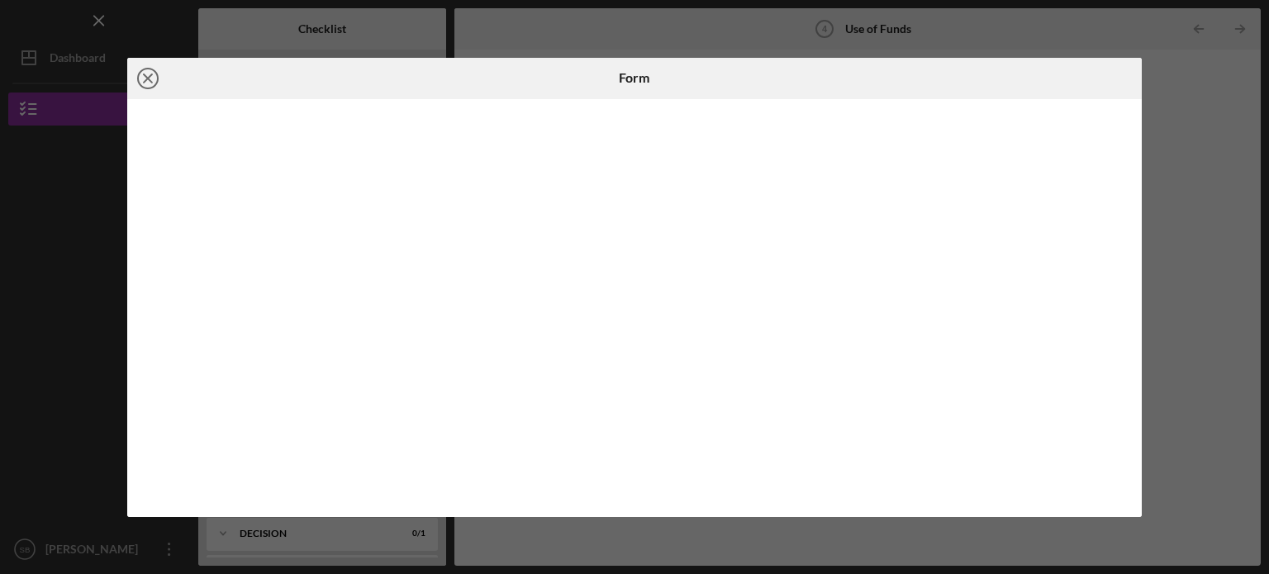
click at [150, 76] on icon "Icon/Close" at bounding box center [147, 78] width 41 height 41
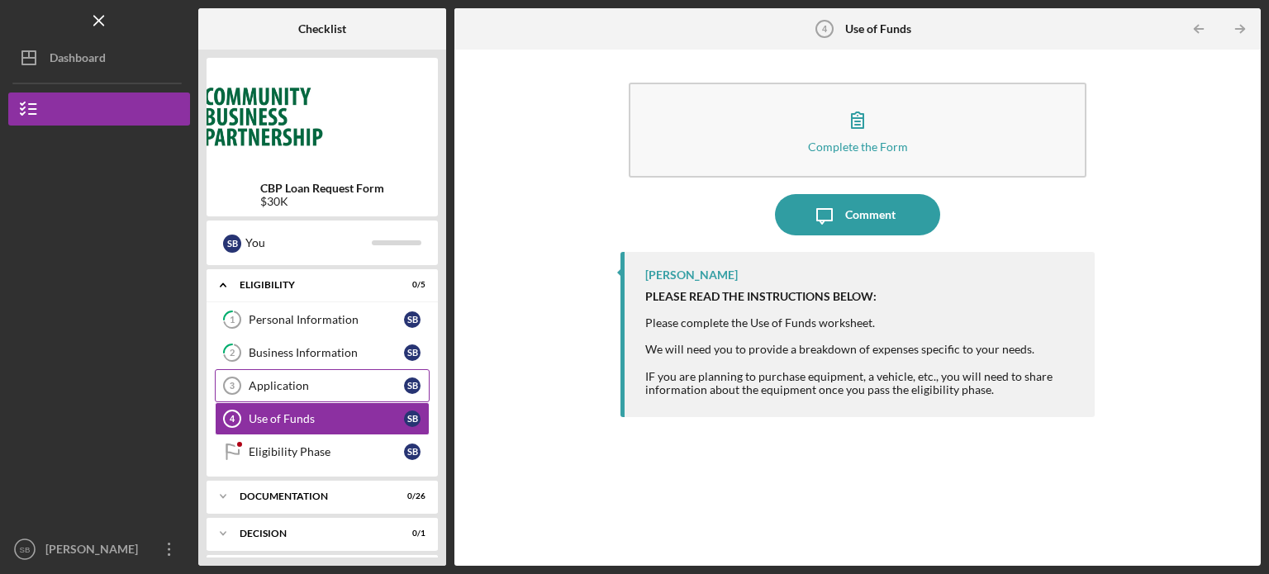
click at [258, 384] on div "Application" at bounding box center [326, 385] width 155 height 13
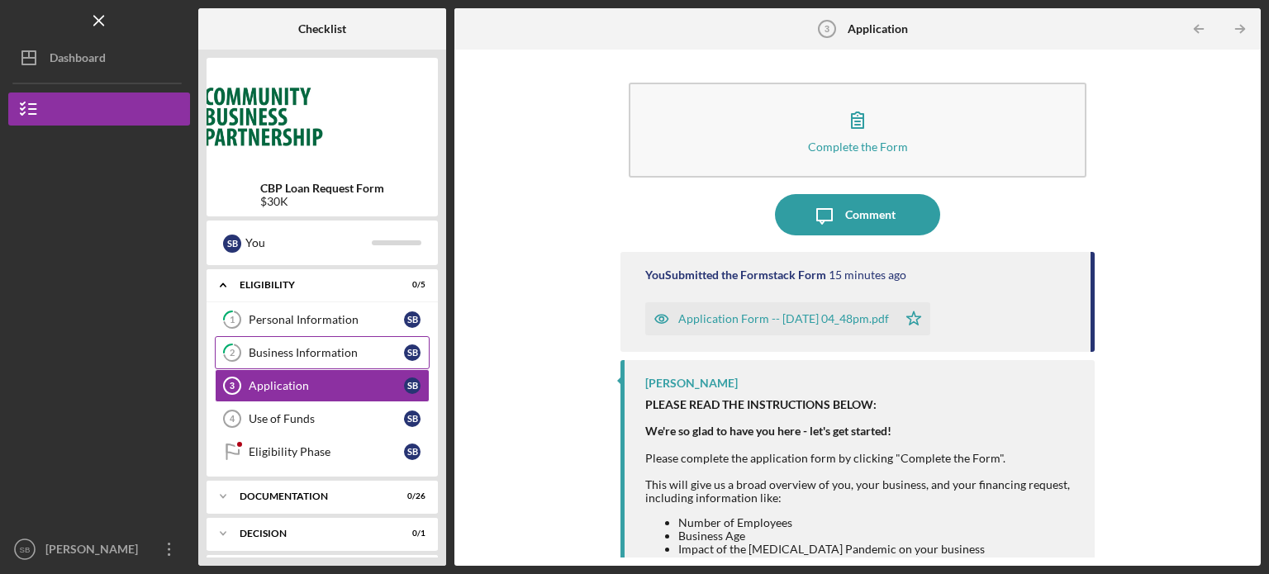
click at [278, 354] on div "Business Information" at bounding box center [326, 352] width 155 height 13
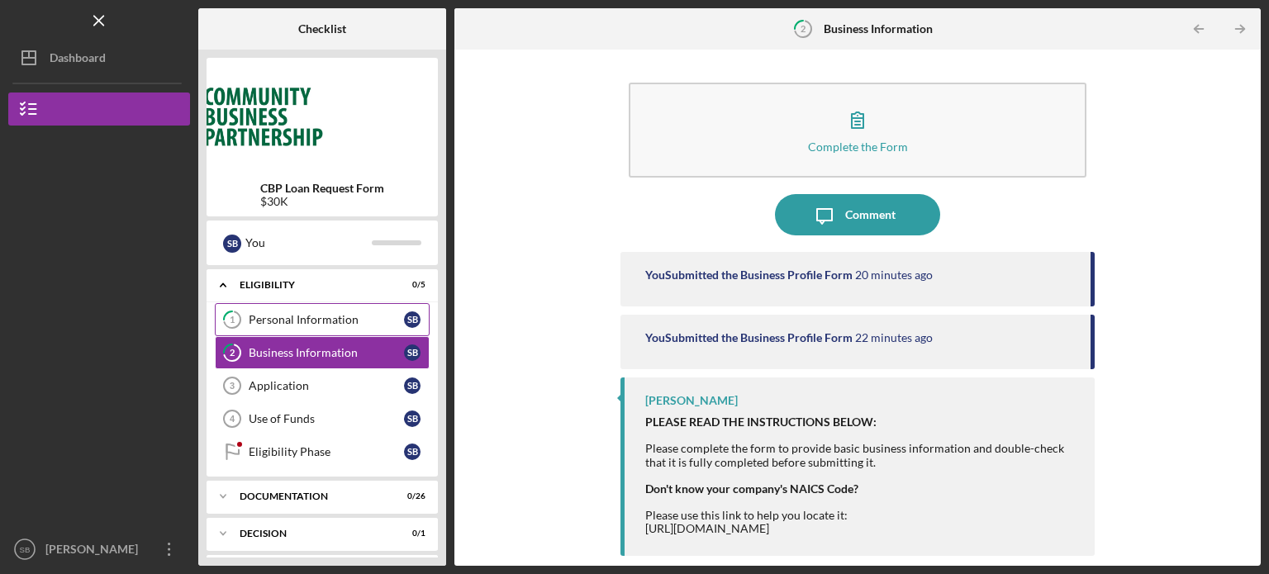
click at [294, 320] on div "Personal Information" at bounding box center [326, 319] width 155 height 13
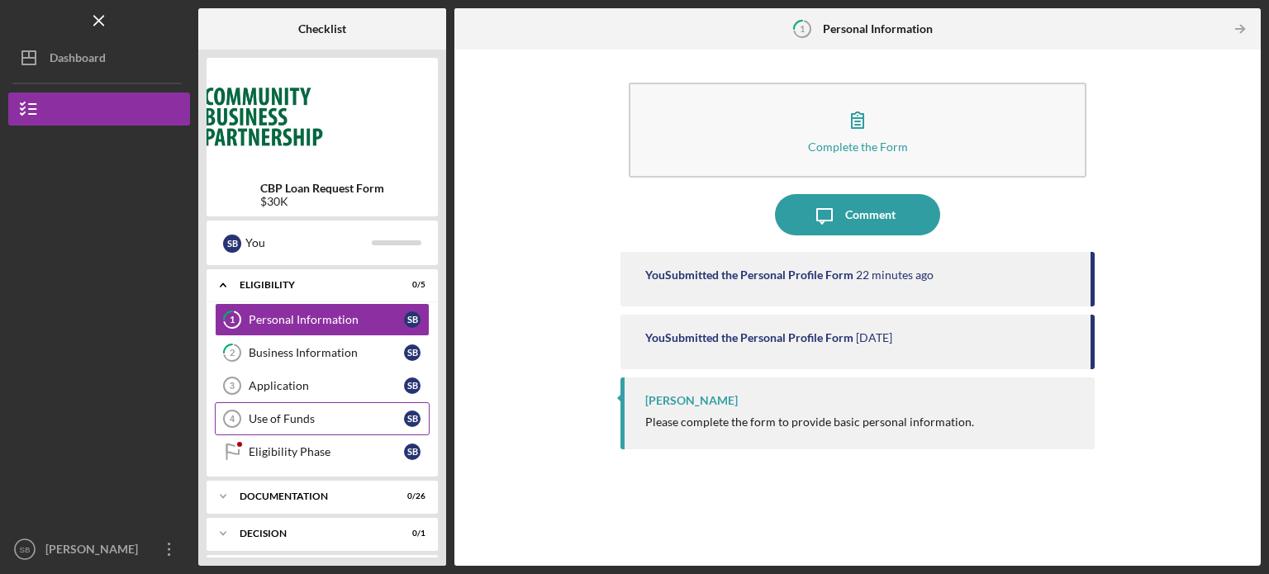
click at [316, 417] on div "Use of Funds" at bounding box center [326, 418] width 155 height 13
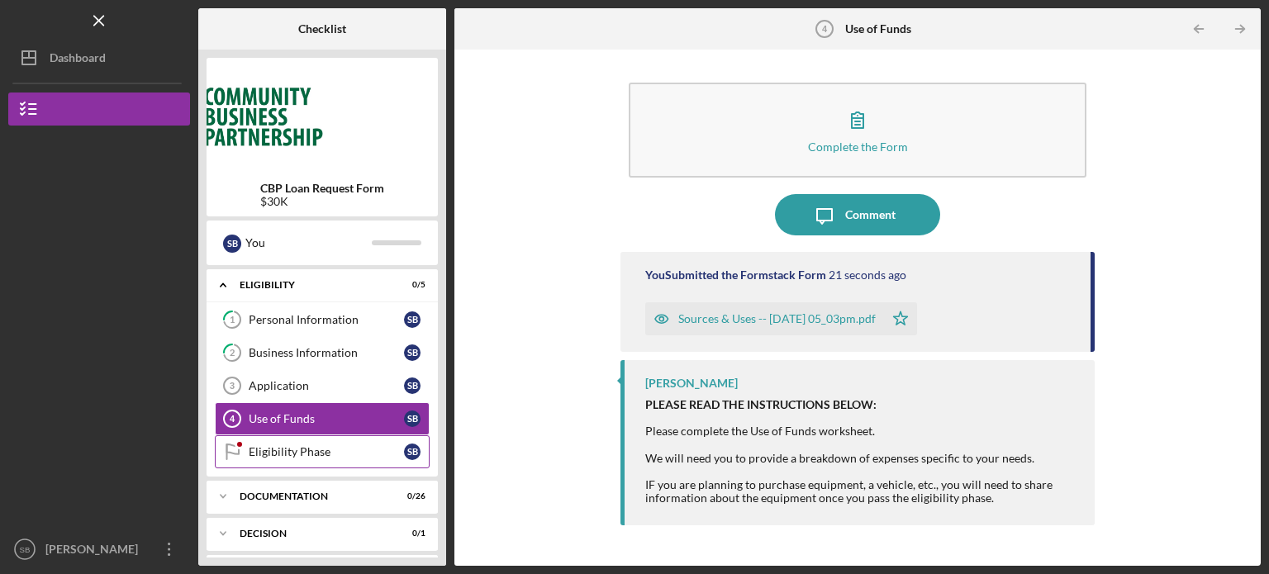
click at [317, 455] on div "Eligibility Phase" at bounding box center [326, 451] width 155 height 13
